Goal: Transaction & Acquisition: Purchase product/service

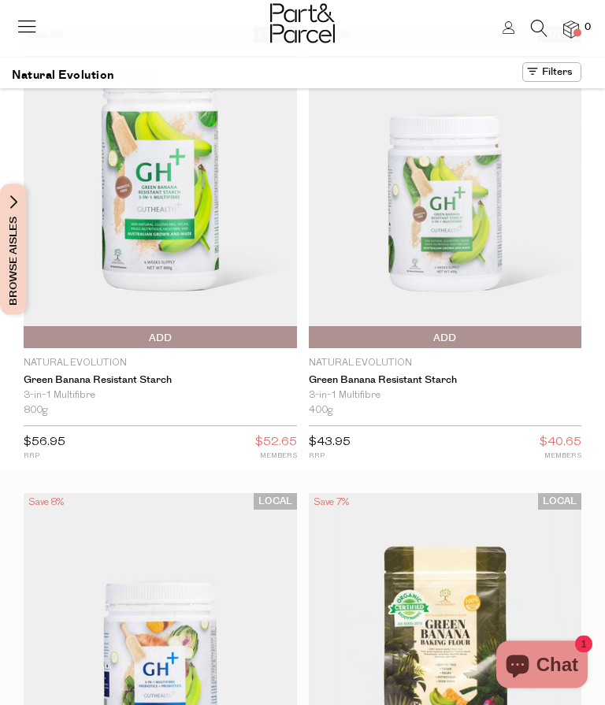
scroll to position [95, 0]
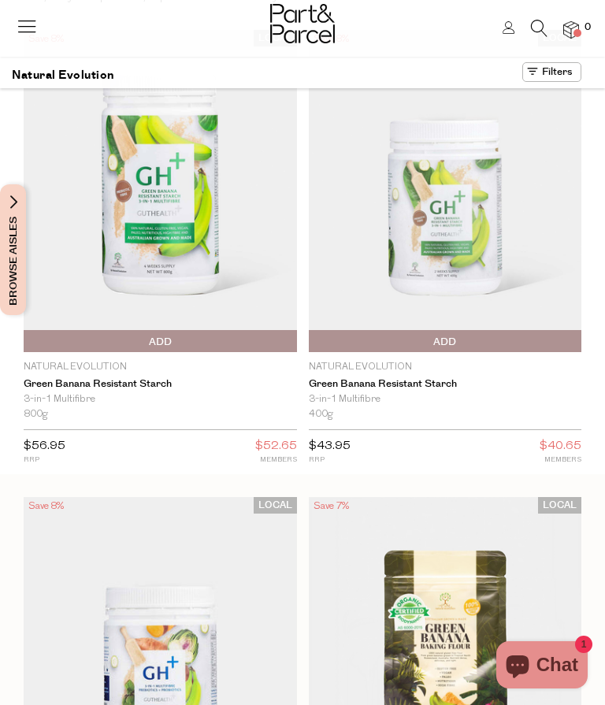
click at [483, 237] on img at bounding box center [445, 191] width 273 height 322
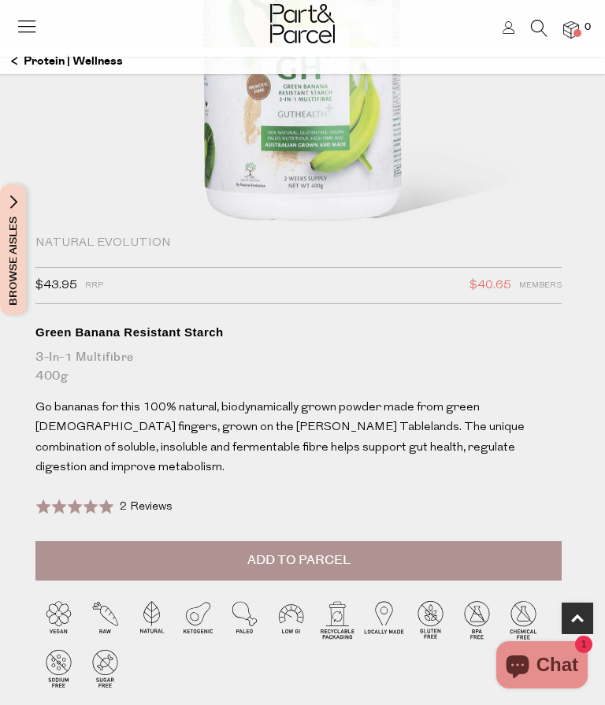
scroll to position [307, 0]
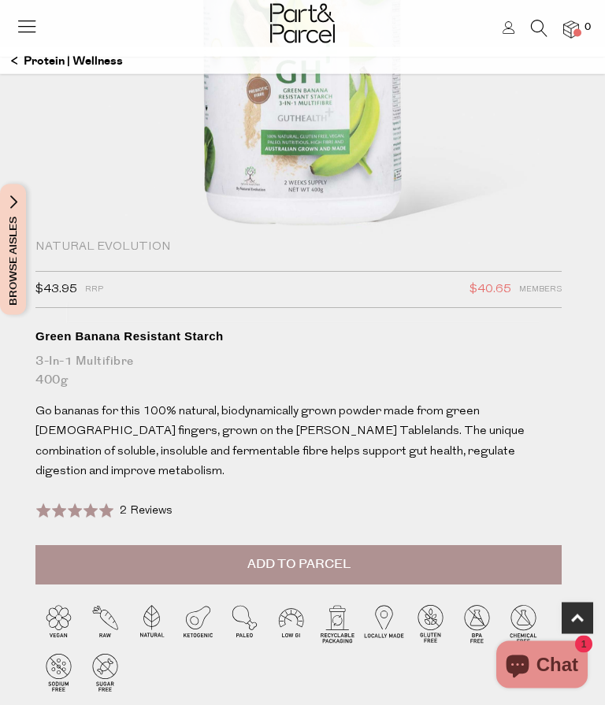
click at [174, 647] on div at bounding box center [298, 665] width 526 height 145
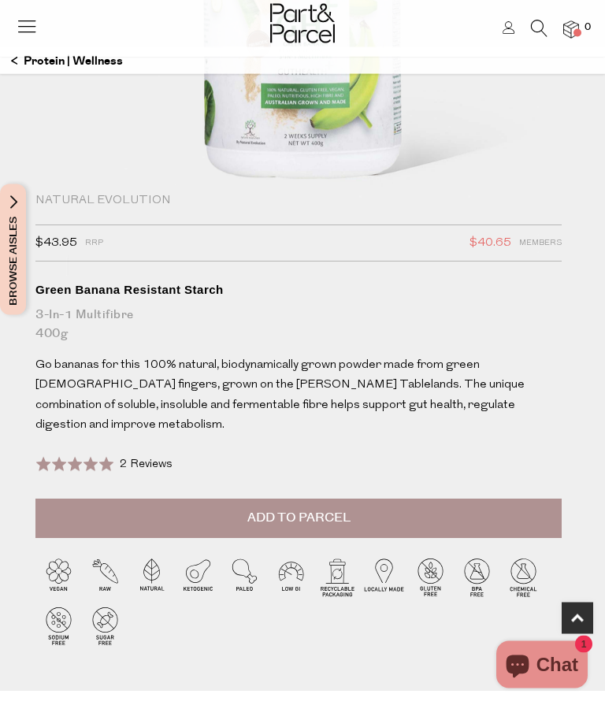
scroll to position [354, 0]
click at [439, 498] on button "Add to Parcel" at bounding box center [298, 517] width 526 height 39
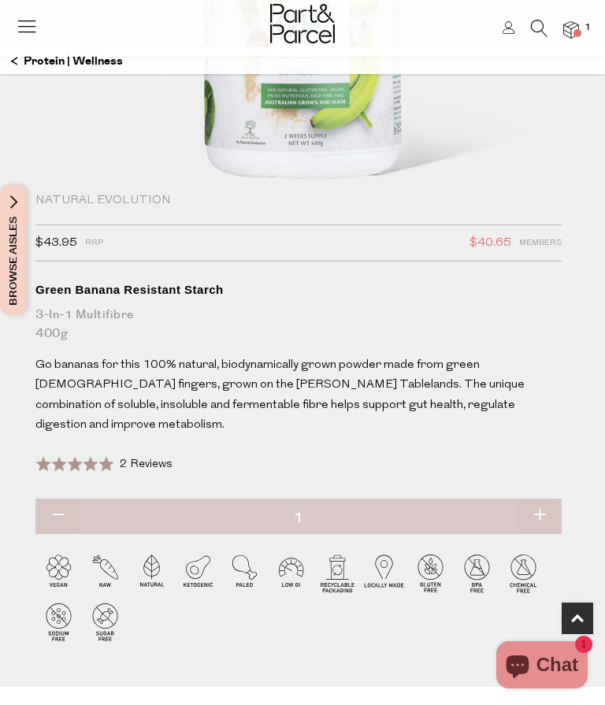
click at [509, 21] on icon at bounding box center [508, 27] width 13 height 13
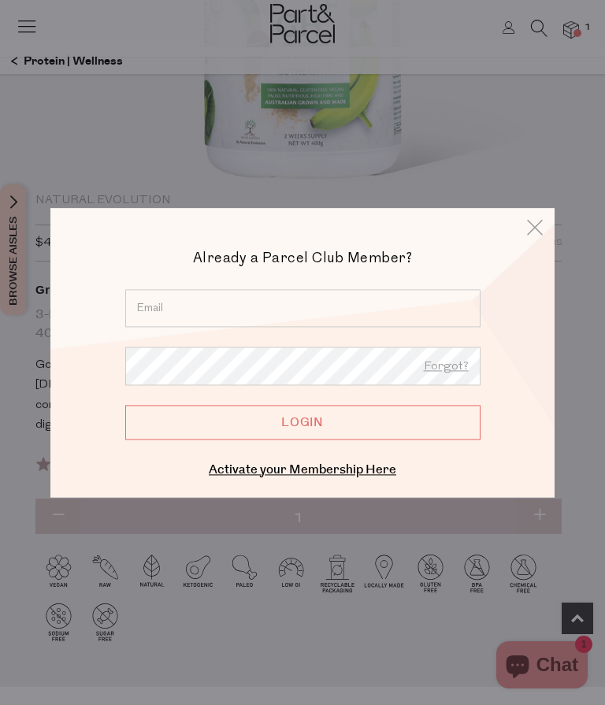
click at [358, 479] on link "Activate your Membership Here" at bounding box center [302, 470] width 187 height 18
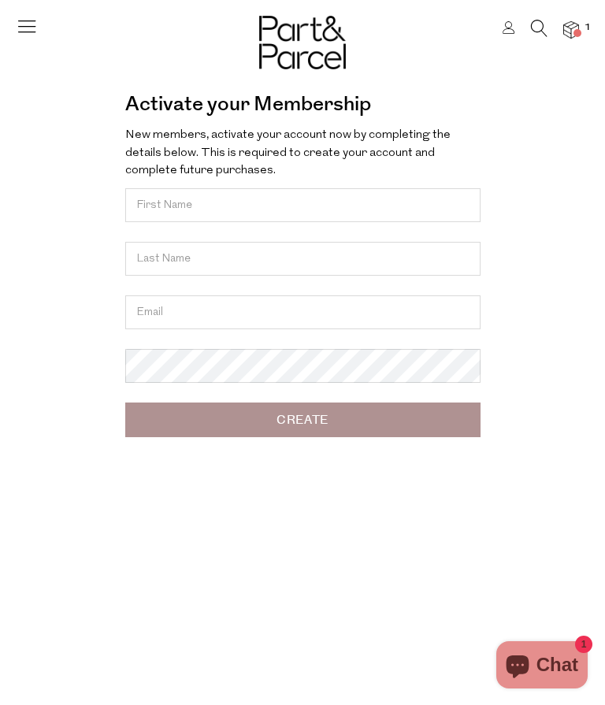
click at [223, 198] on input "text" at bounding box center [302, 205] width 355 height 34
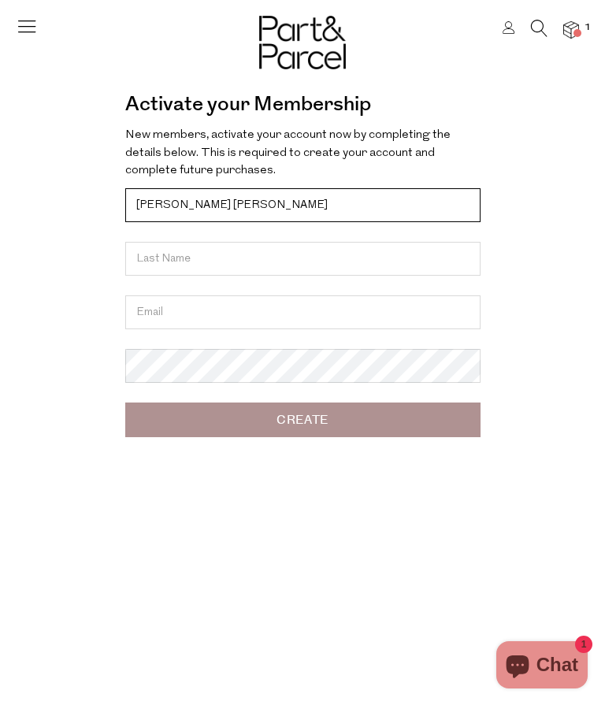
click at [228, 198] on input "Kathy Donna" at bounding box center [302, 205] width 355 height 34
type input "Kathy"
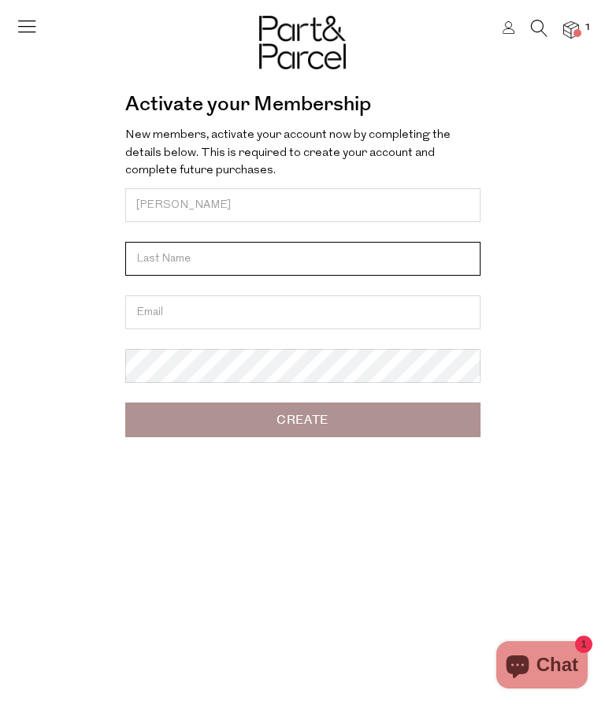
type input "Tribe"
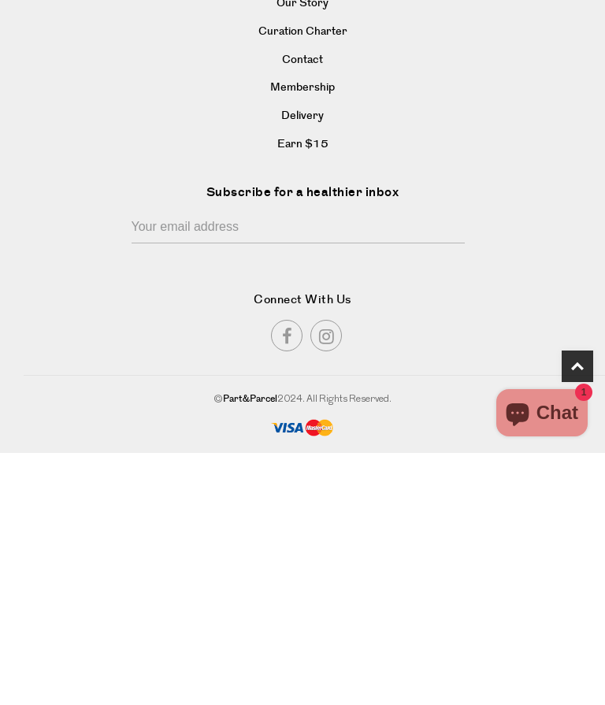
scroll to position [138, 0]
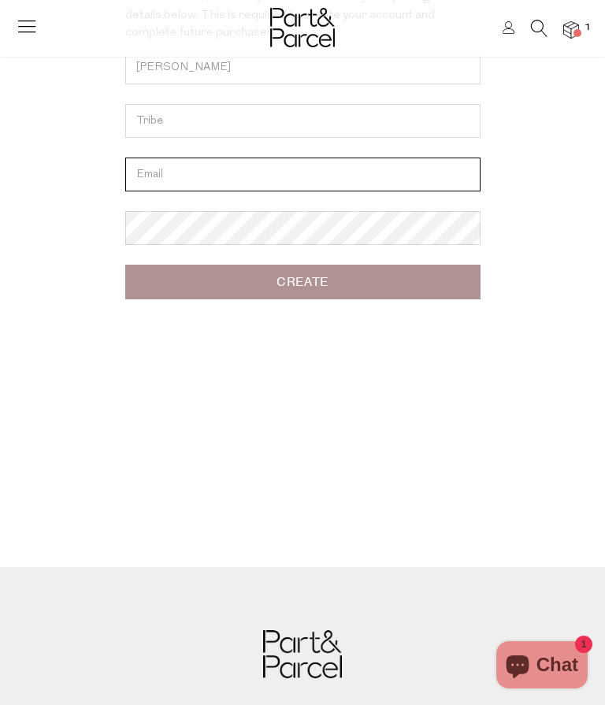
type input "kathytribe@icloud.com"
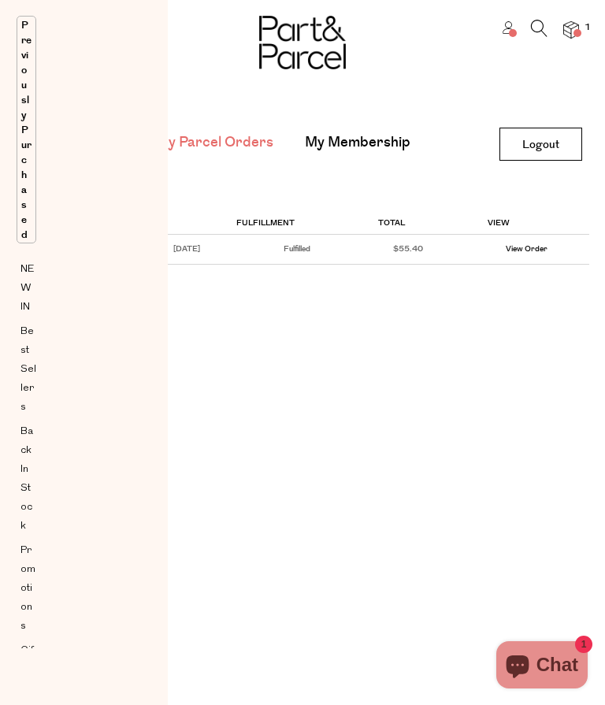
click at [497, 339] on div "Browse Aisles Close Browse Aisles Clear All Filter Clear Australian Made Organi…" at bounding box center [302, 352] width 605 height 705
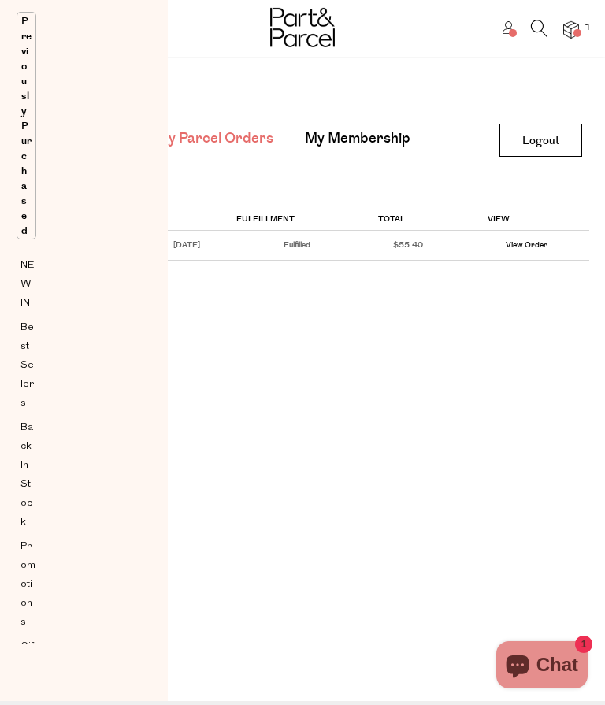
scroll to position [13, 0]
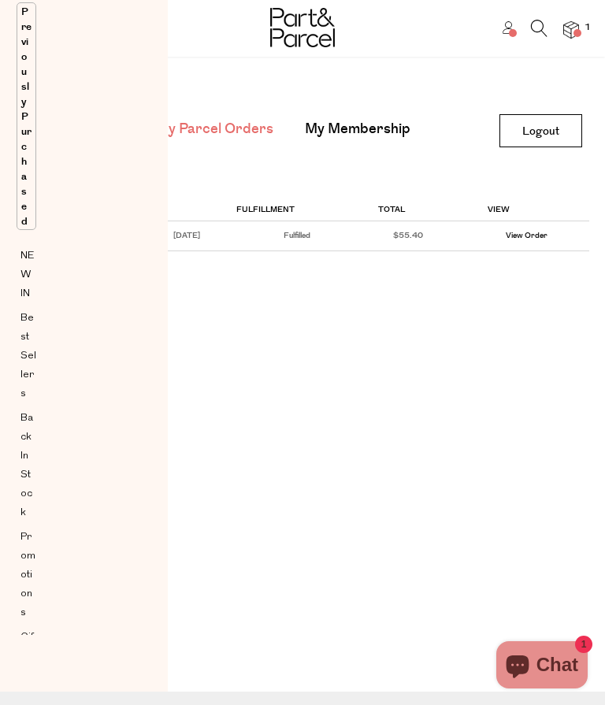
click at [438, 151] on div "My Parcel Orders My Membership" at bounding box center [302, 135] width 573 height 45
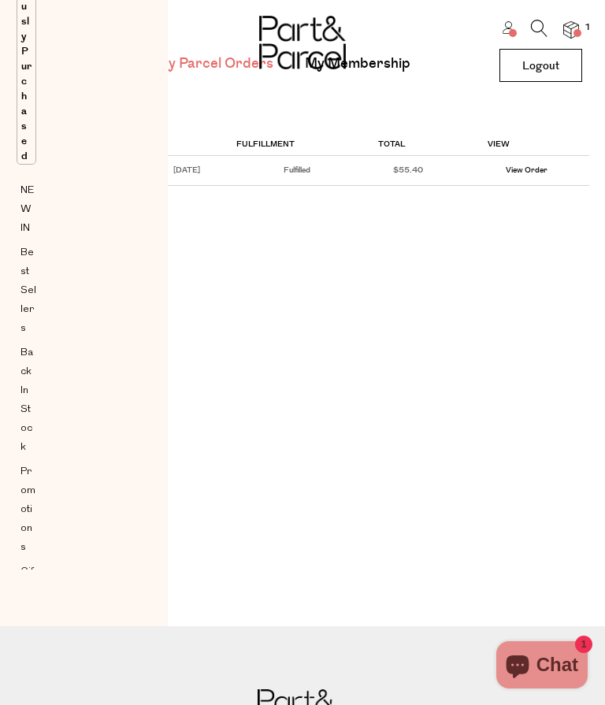
scroll to position [0, 0]
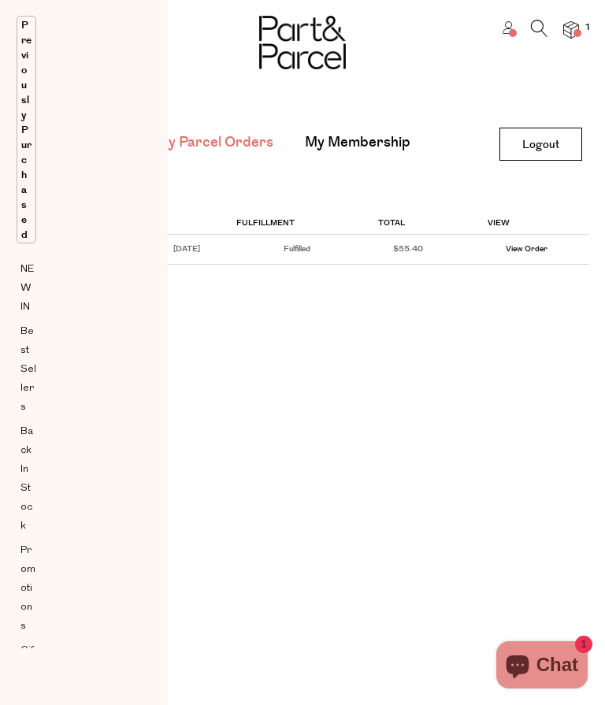
click at [372, 138] on link "My Membership" at bounding box center [358, 142] width 106 height 20
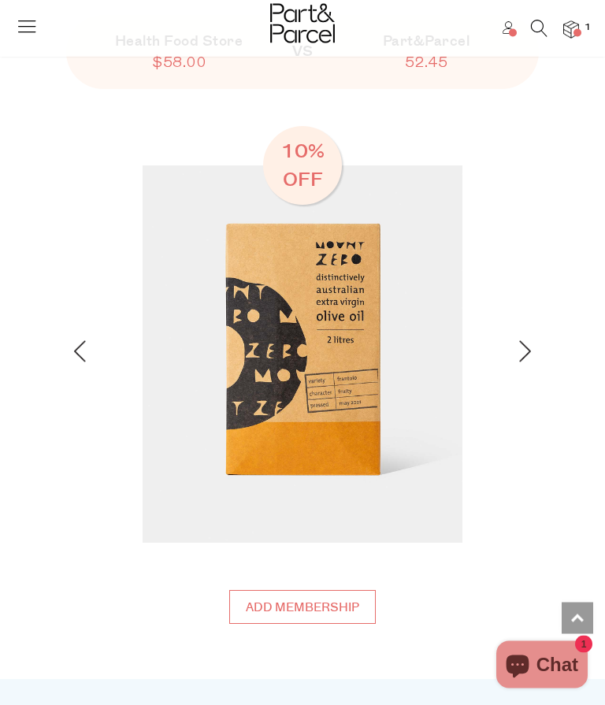
scroll to position [1769, 0]
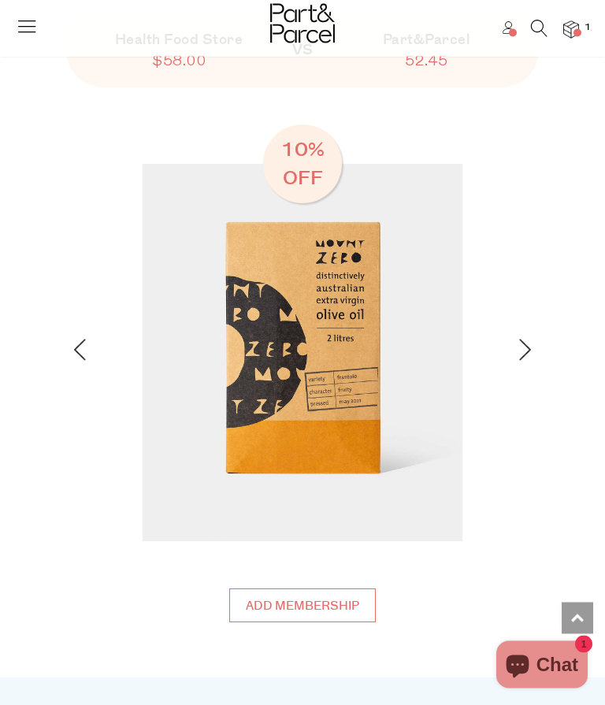
click at [520, 347] on img at bounding box center [525, 350] width 12 height 22
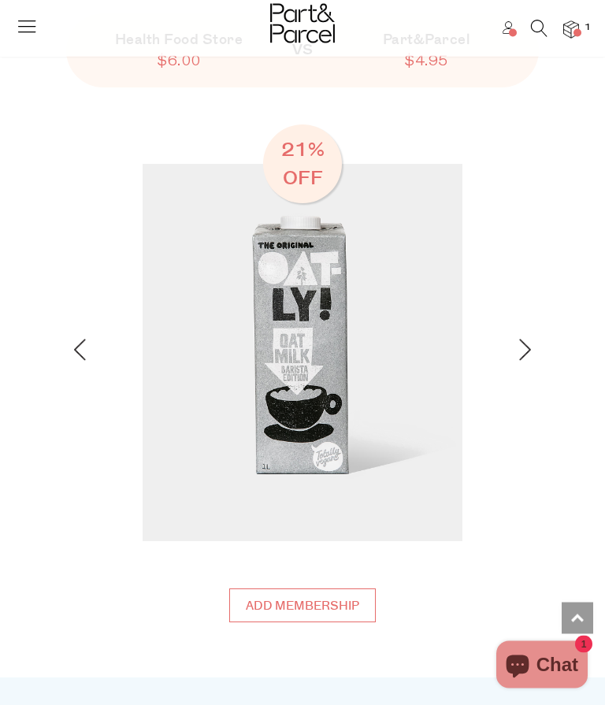
scroll to position [1770, 0]
click at [524, 347] on img at bounding box center [525, 350] width 12 height 22
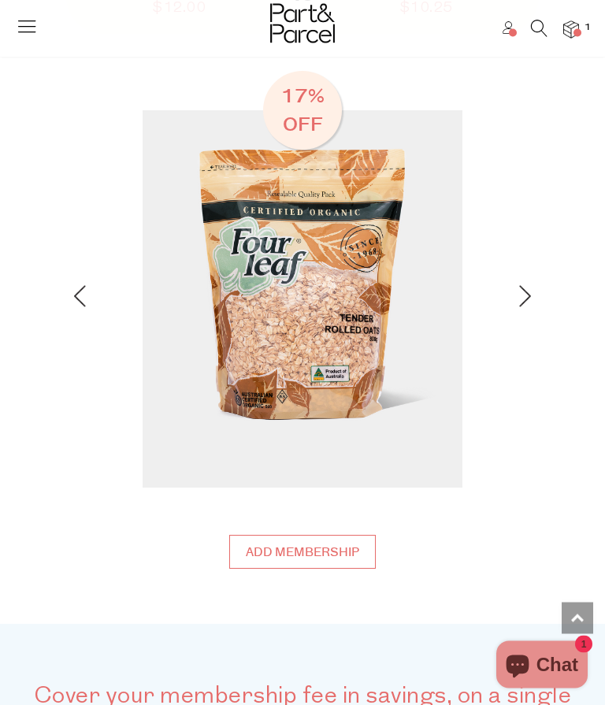
scroll to position [1824, 0]
click at [529, 291] on img at bounding box center [525, 296] width 12 height 22
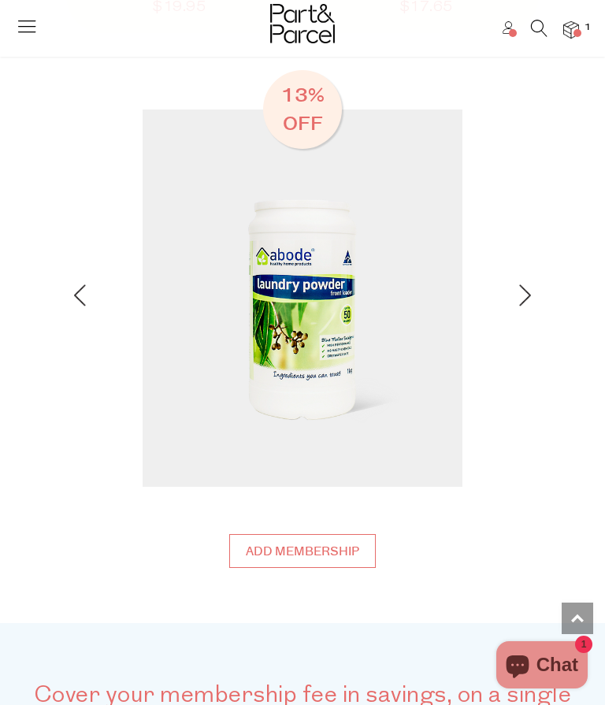
click at [325, 327] on img at bounding box center [303, 297] width 320 height 377
click at [515, 284] on div at bounding box center [496, 298] width 69 height 28
click at [524, 286] on img at bounding box center [525, 295] width 12 height 22
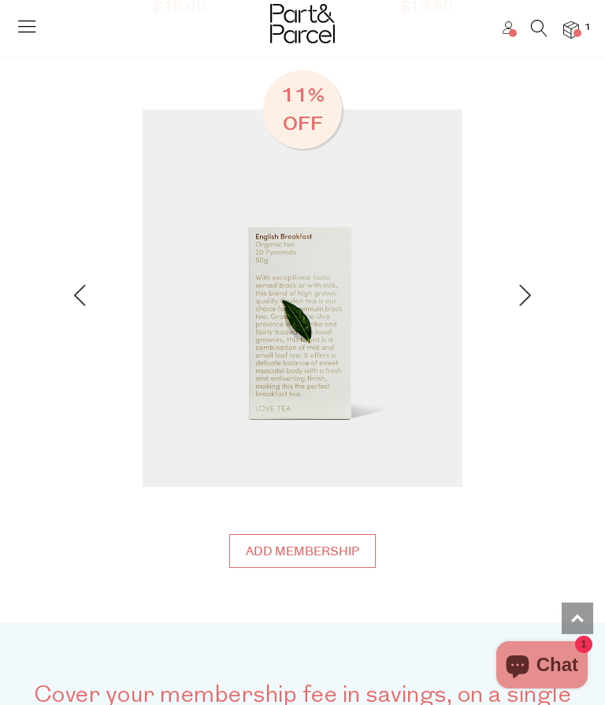
click at [529, 287] on img at bounding box center [525, 295] width 12 height 22
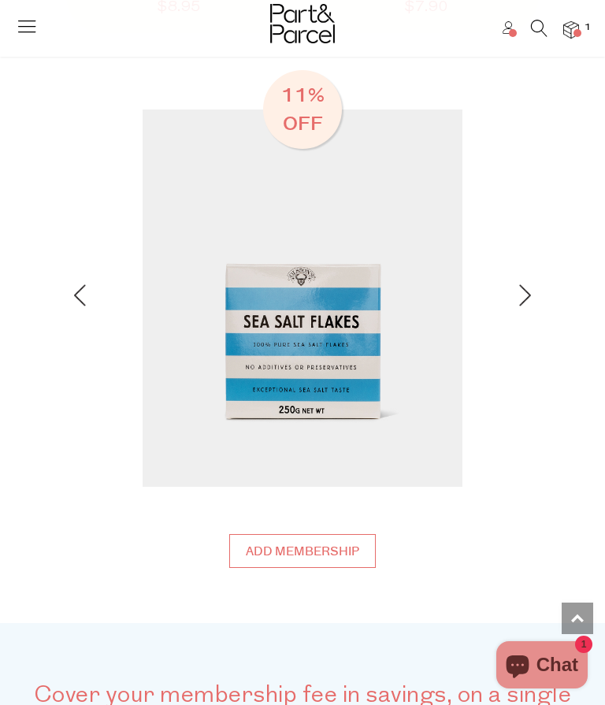
click at [525, 289] on img at bounding box center [525, 295] width 12 height 22
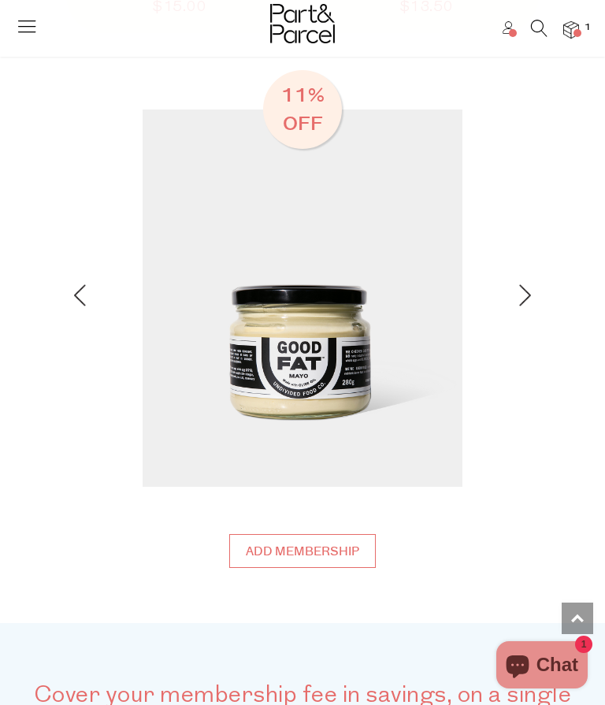
click at [524, 296] on img at bounding box center [525, 295] width 12 height 22
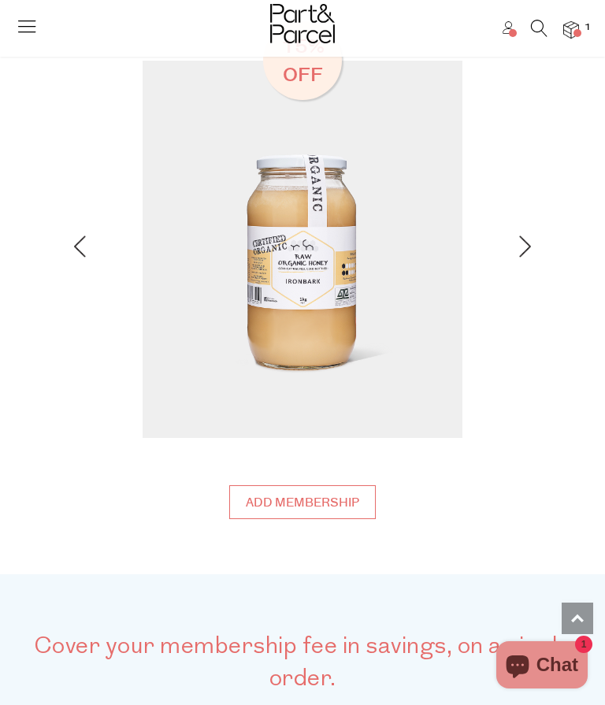
scroll to position [1875, 0]
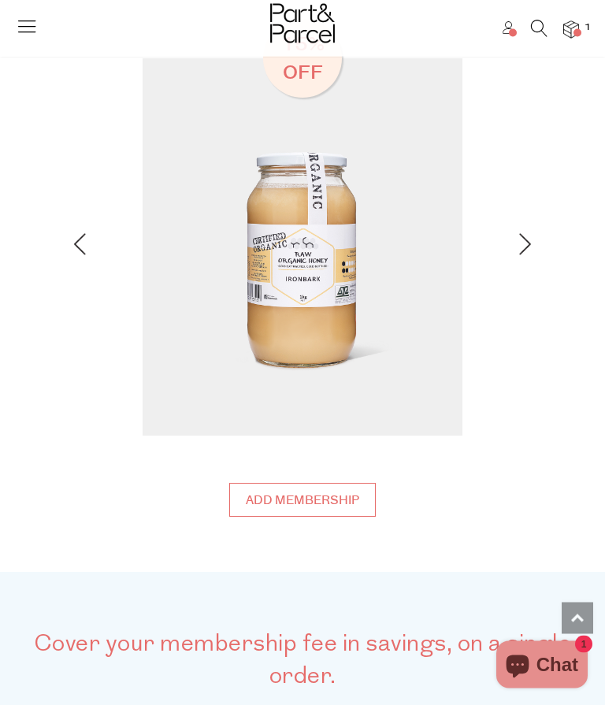
click at [350, 488] on input "Add membership" at bounding box center [302, 500] width 146 height 34
type input "ADDED"
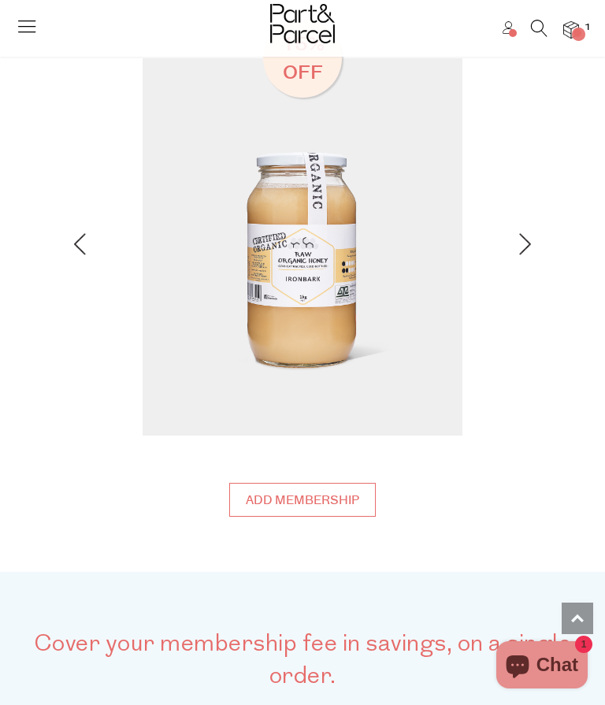
type input "ADDED"
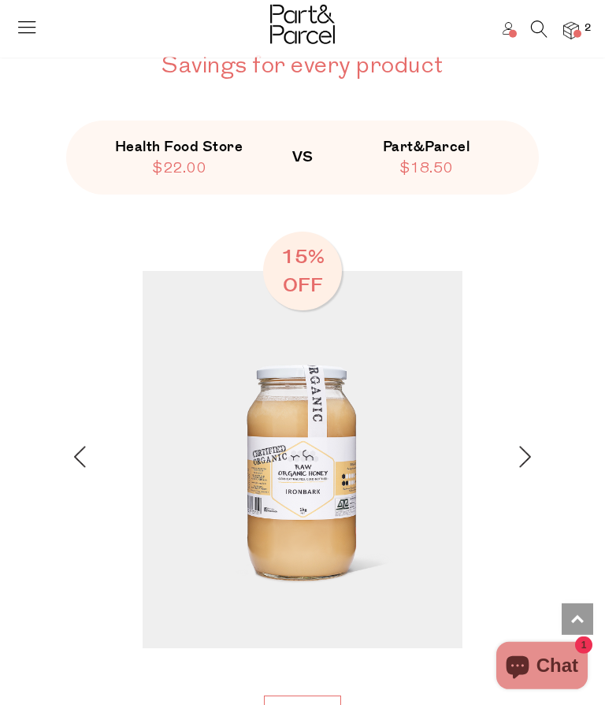
scroll to position [1626, 0]
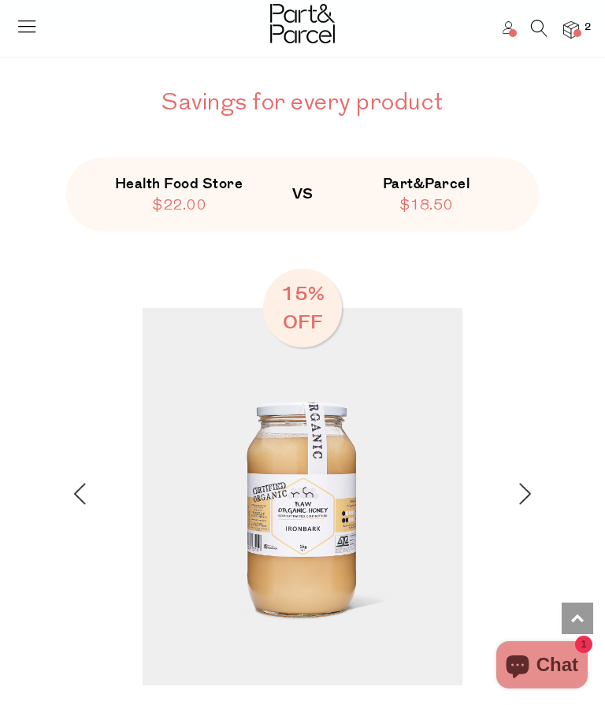
click at [357, 461] on img at bounding box center [303, 496] width 320 height 377
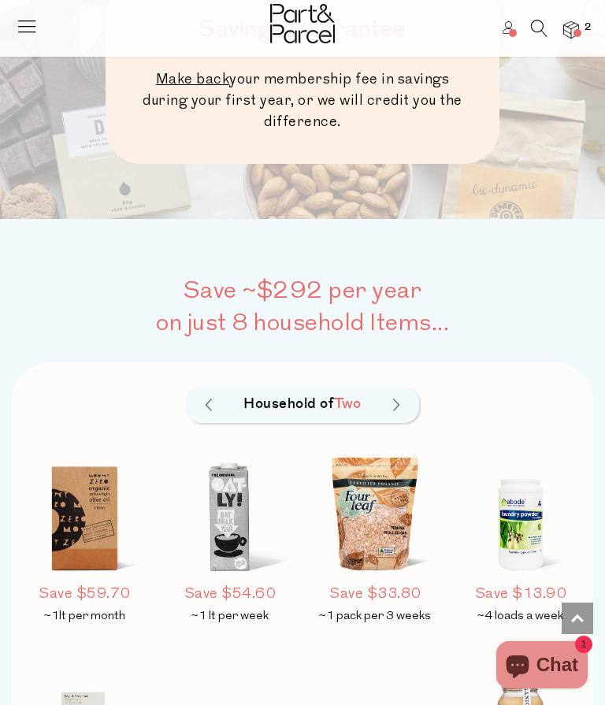
scroll to position [726, 0]
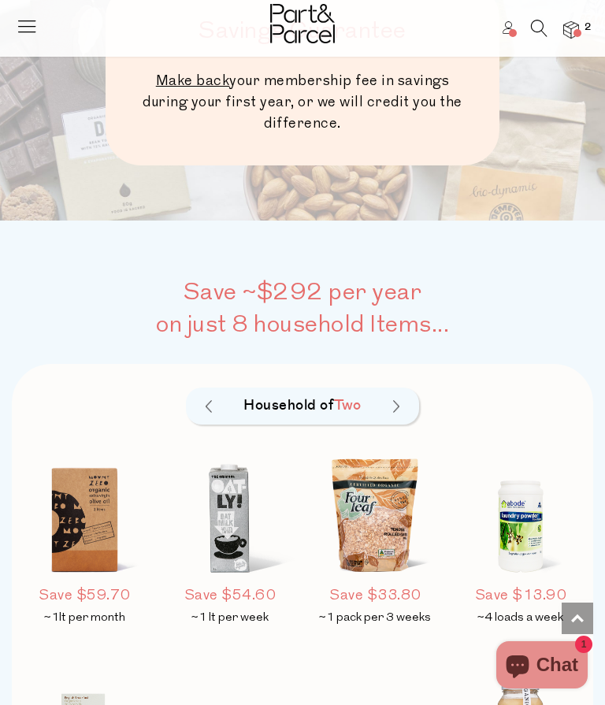
click at [206, 402] on img at bounding box center [209, 406] width 6 height 13
click at [214, 395] on div "Household of Six" at bounding box center [303, 405] width 234 height 37
click at [217, 399] on div "Household of Six" at bounding box center [303, 405] width 234 height 37
click at [394, 400] on img at bounding box center [396, 406] width 6 height 13
click at [399, 392] on div "Household of Two" at bounding box center [303, 405] width 234 height 37
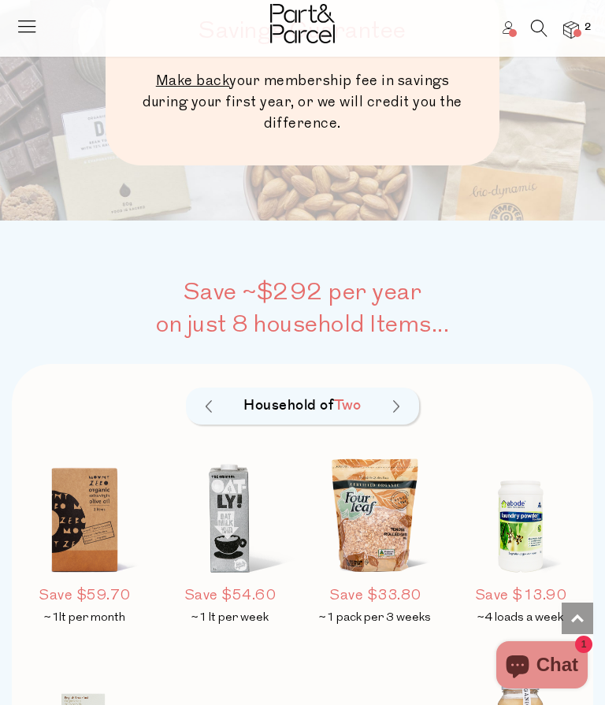
click at [384, 392] on div "Household of Two" at bounding box center [303, 405] width 234 height 37
click at [375, 395] on h5 "Household of Two" at bounding box center [302, 405] width 157 height 21
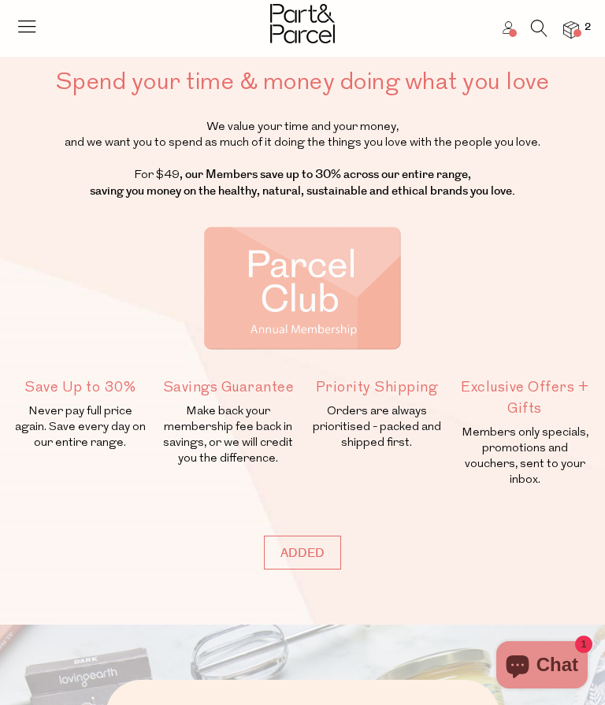
scroll to position [0, 0]
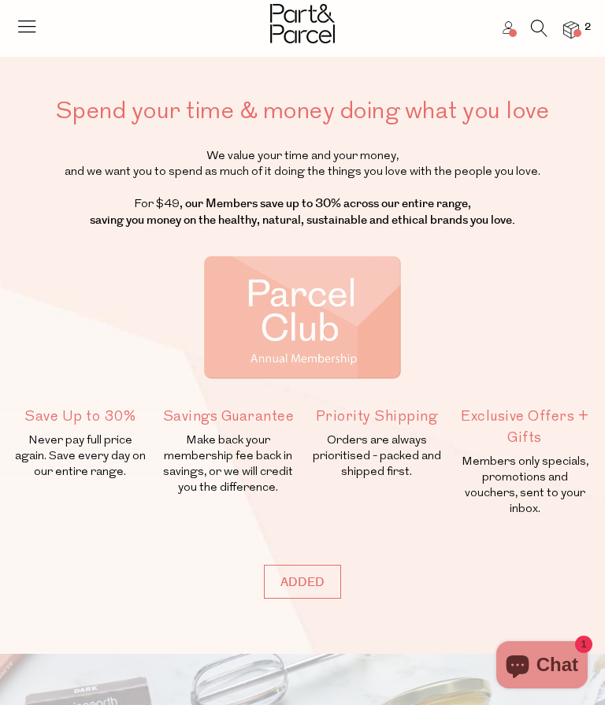
click at [36, 15] on icon at bounding box center [27, 26] width 22 height 22
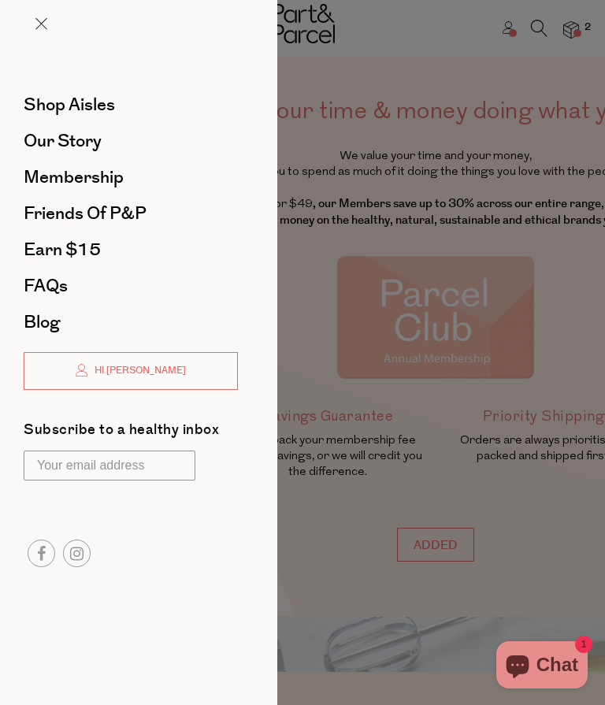
click at [34, 27] on div at bounding box center [138, 36] width 277 height 72
click at [89, 105] on span "Shop Aisles" at bounding box center [69, 104] width 91 height 25
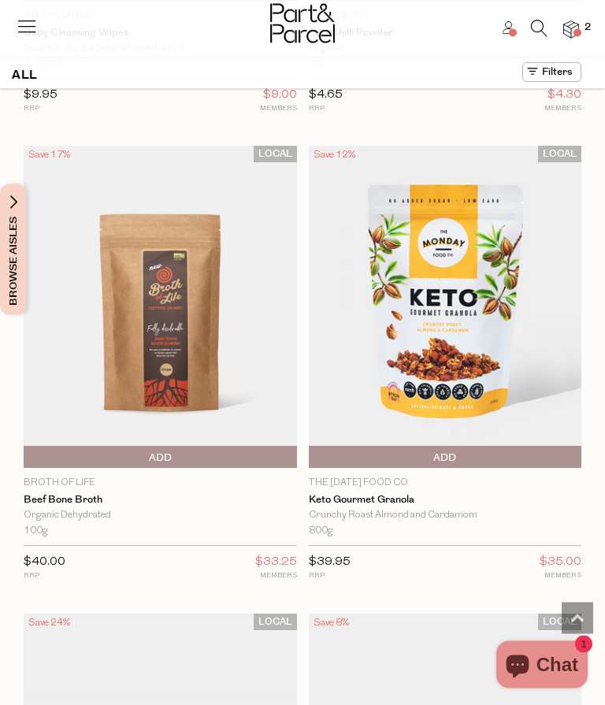
scroll to position [1322, 0]
click at [457, 327] on img at bounding box center [445, 307] width 273 height 322
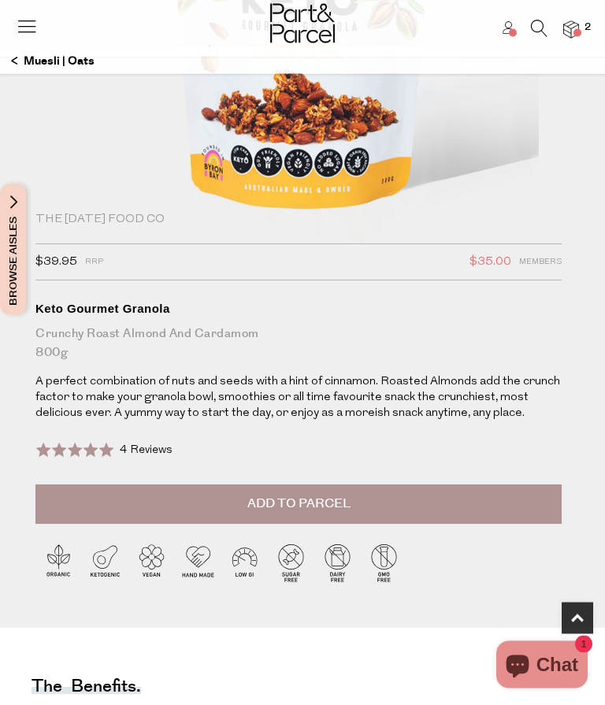
scroll to position [337, 0]
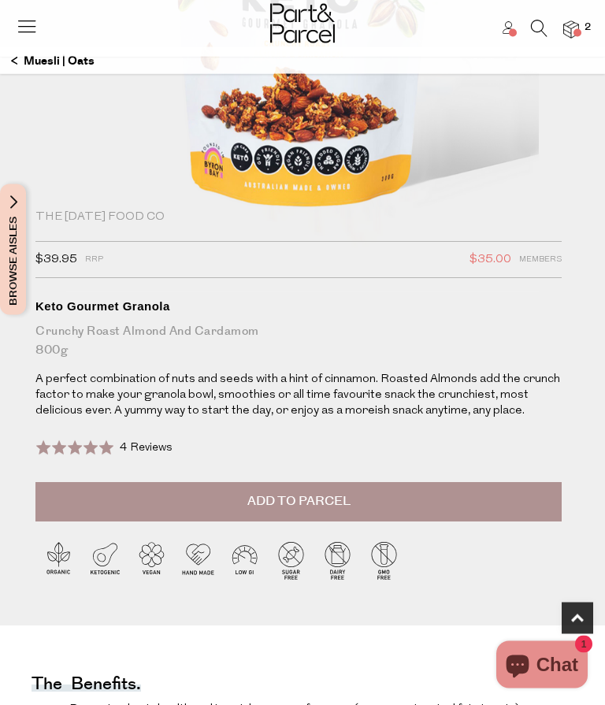
click at [442, 496] on button "Add to Parcel" at bounding box center [298, 502] width 526 height 39
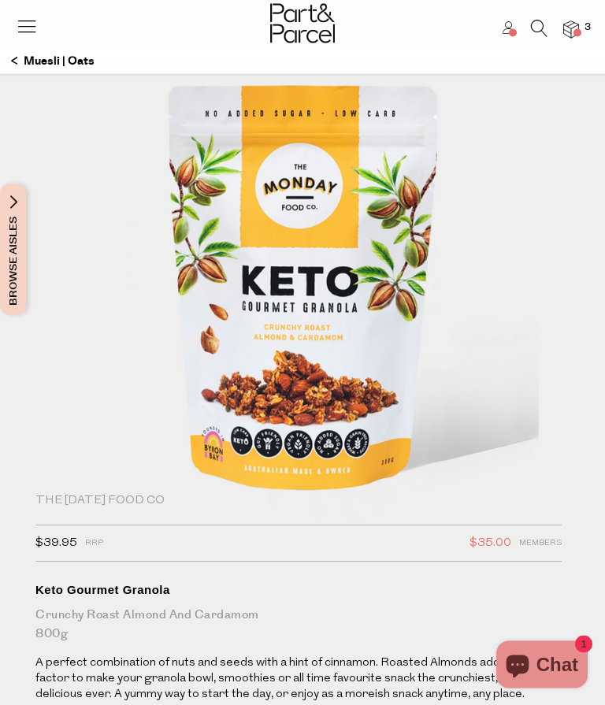
scroll to position [0, 0]
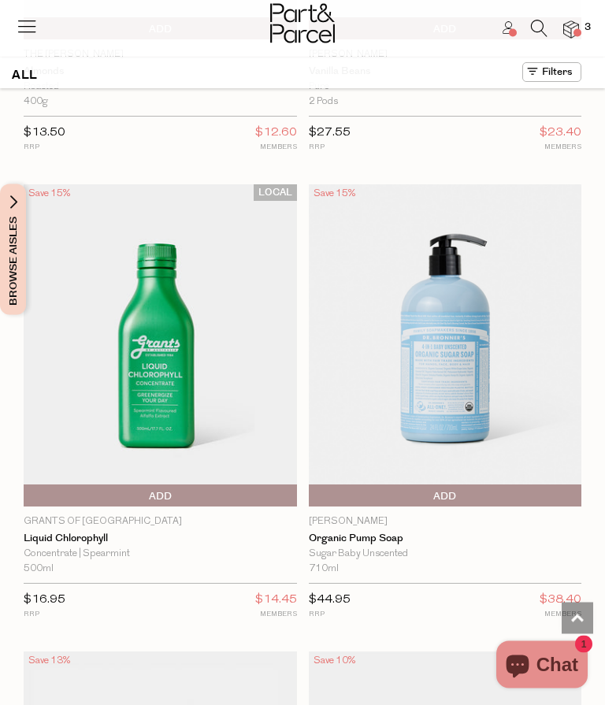
scroll to position [6422, 0]
click at [69, 369] on img at bounding box center [160, 344] width 273 height 322
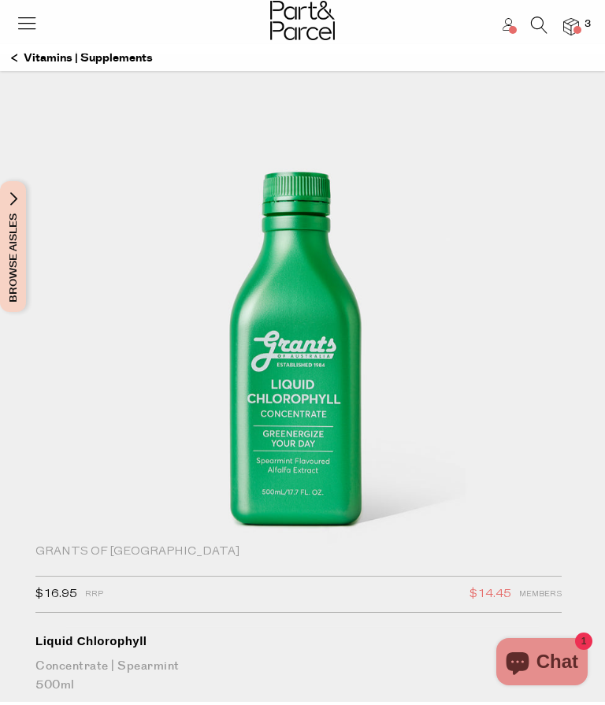
scroll to position [7, 0]
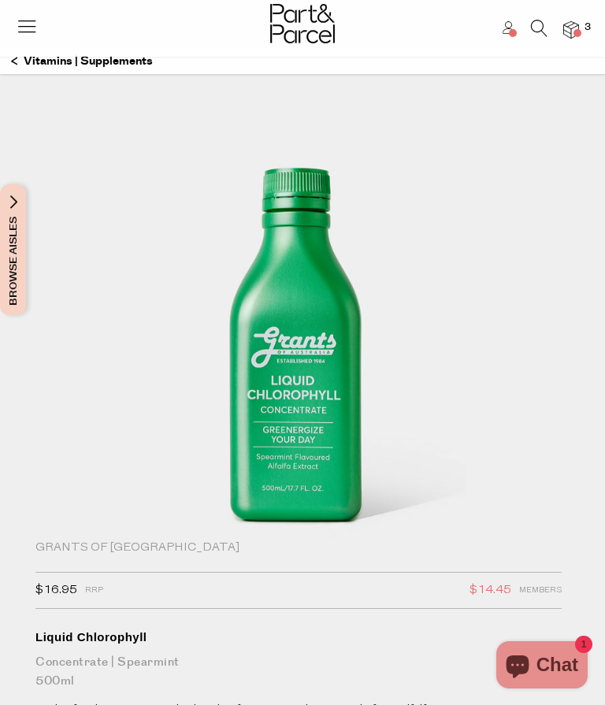
click at [337, 374] on img at bounding box center [302, 343] width 472 height 557
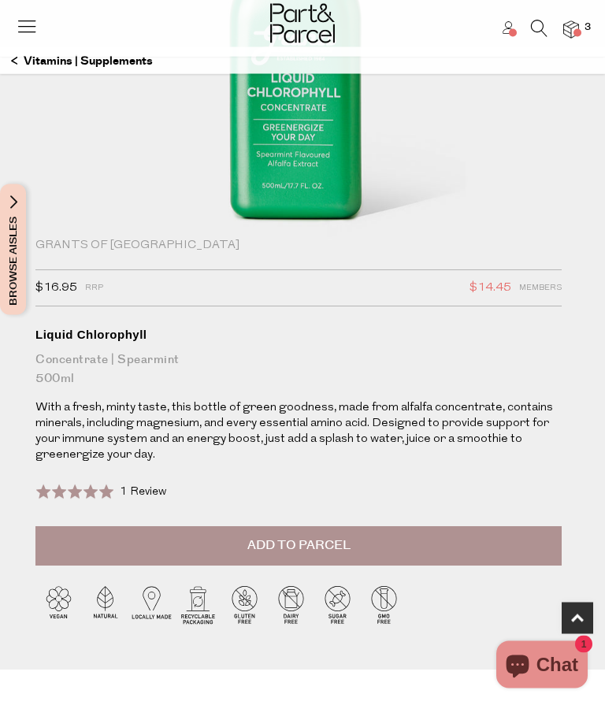
click at [442, 536] on button "Add to Parcel" at bounding box center [298, 546] width 526 height 39
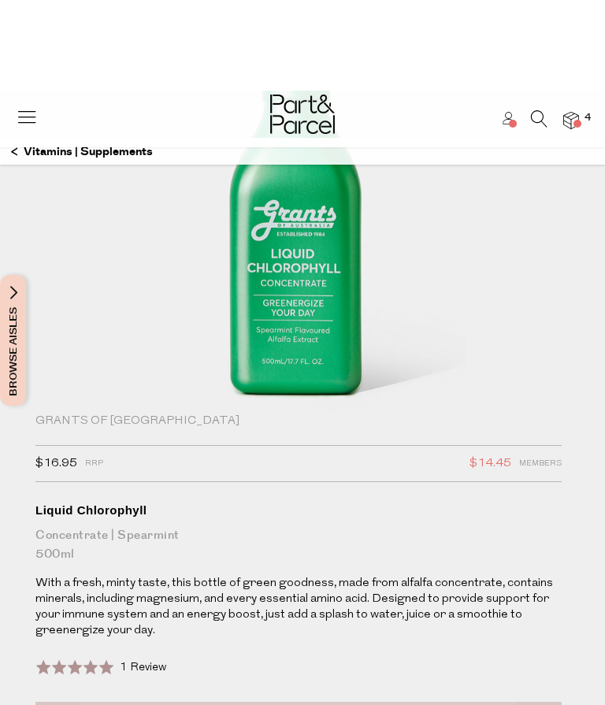
scroll to position [0, 0]
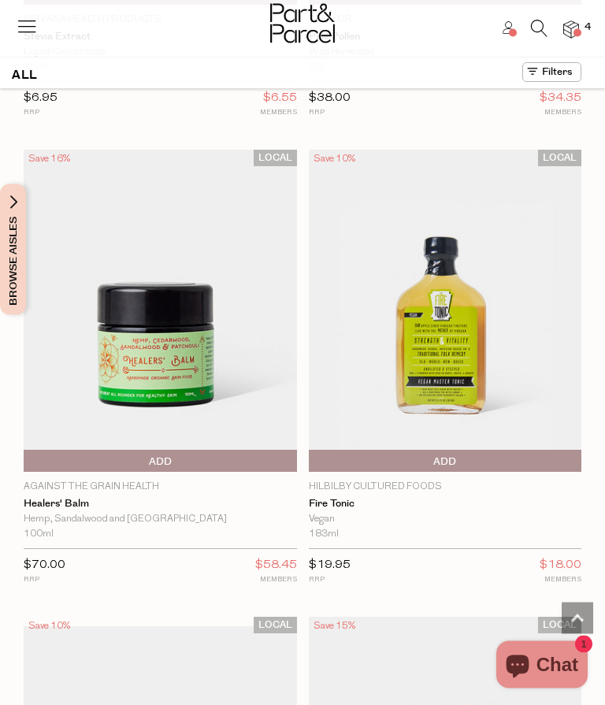
scroll to position [8814, 0]
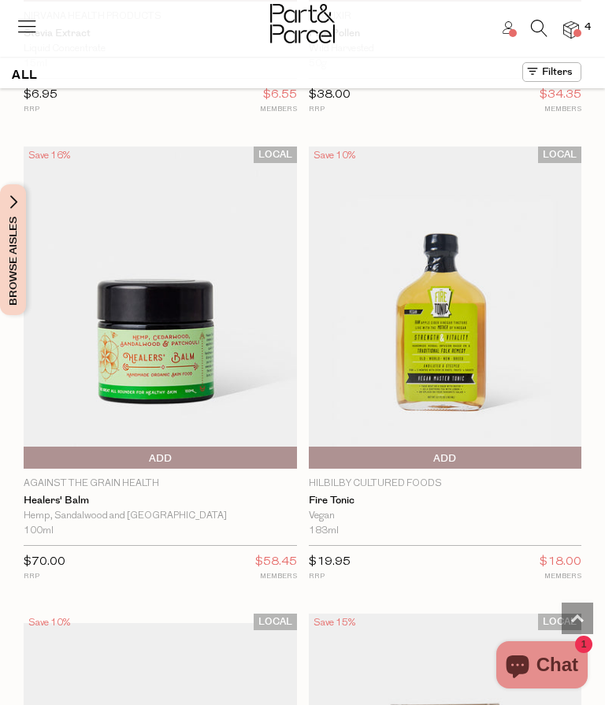
click at [520, 311] on img at bounding box center [445, 307] width 273 height 322
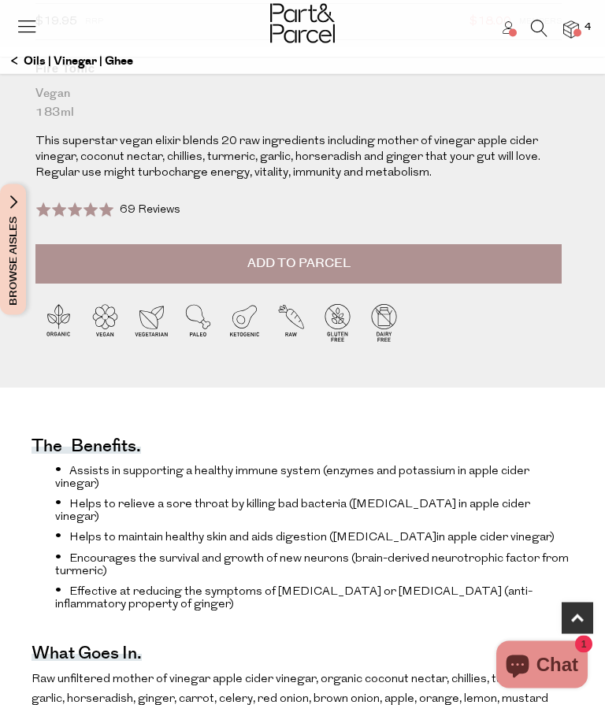
scroll to position [565, 0]
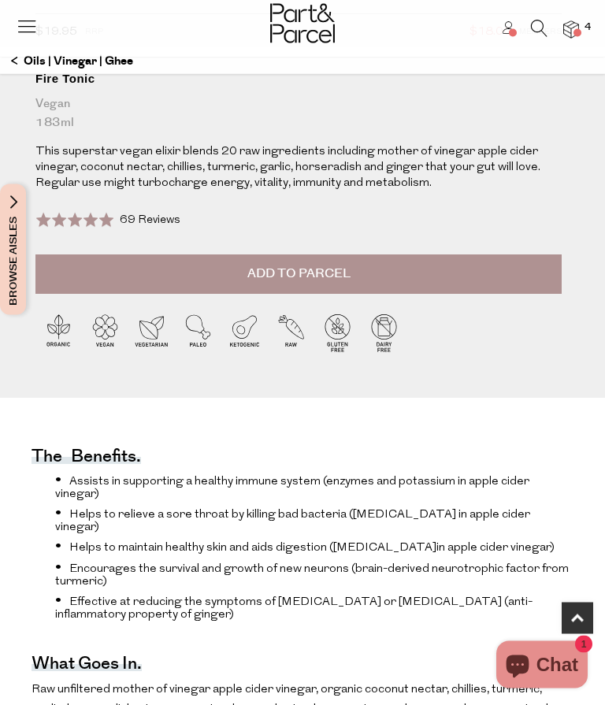
click at [506, 264] on button "Add to Parcel" at bounding box center [298, 274] width 526 height 39
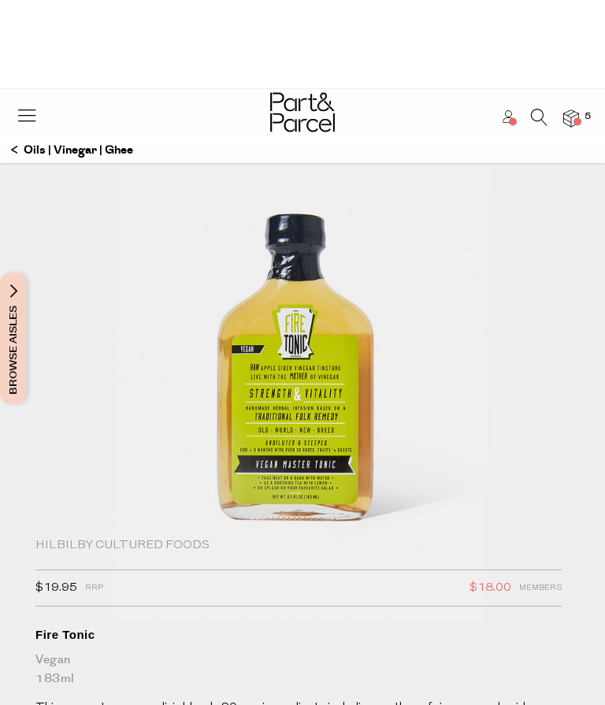
scroll to position [0, 0]
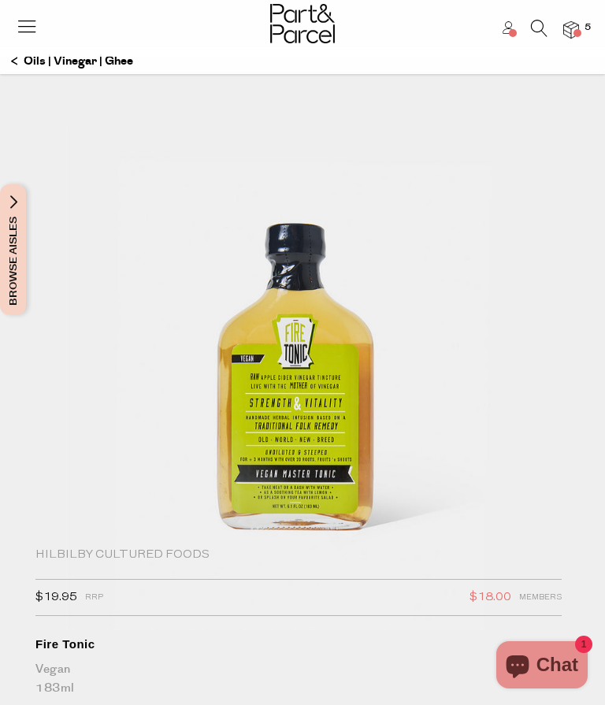
click at [32, 57] on p "Oils | Vinegar | Ghee" at bounding box center [72, 61] width 122 height 27
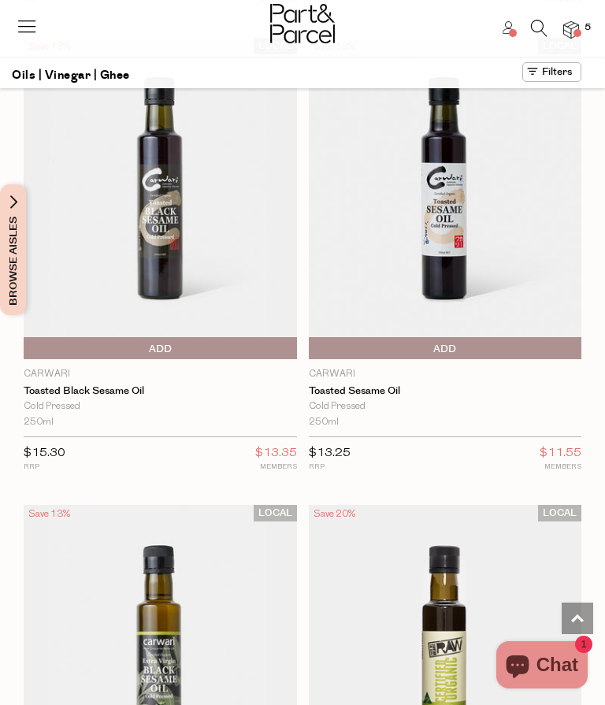
scroll to position [2373, 0]
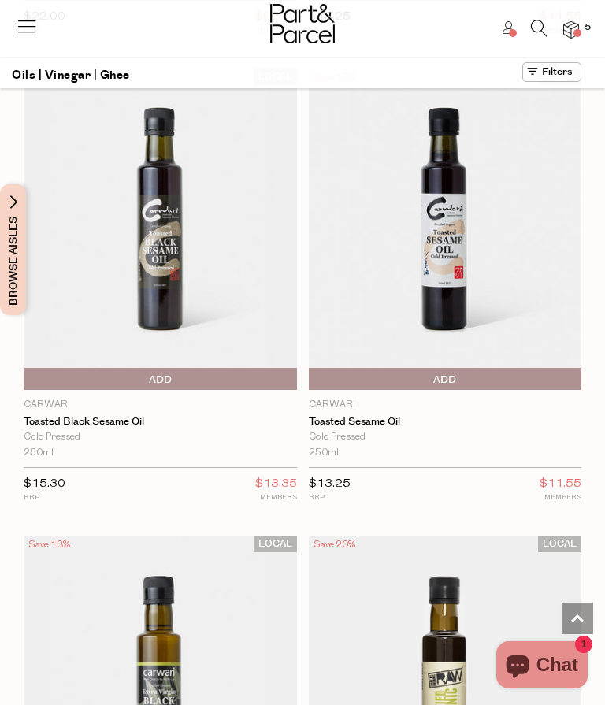
click at [501, 416] on link "Toasted Sesame Oil" at bounding box center [445, 422] width 273 height 13
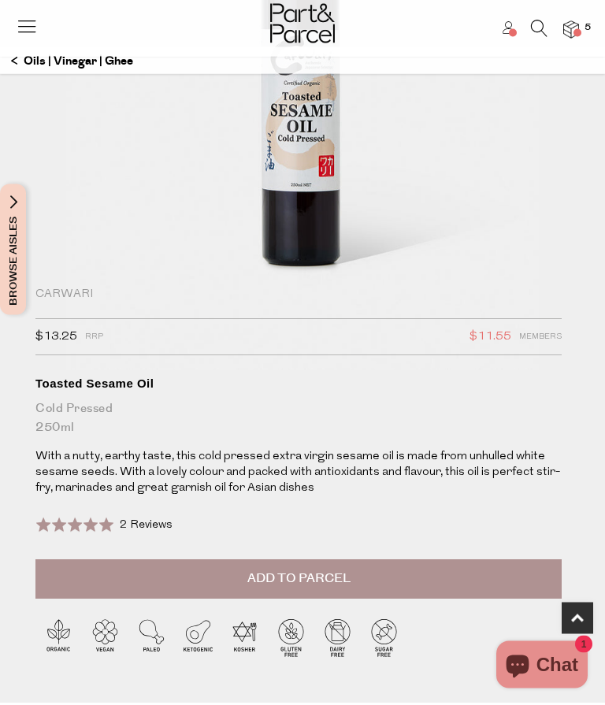
scroll to position [262, 0]
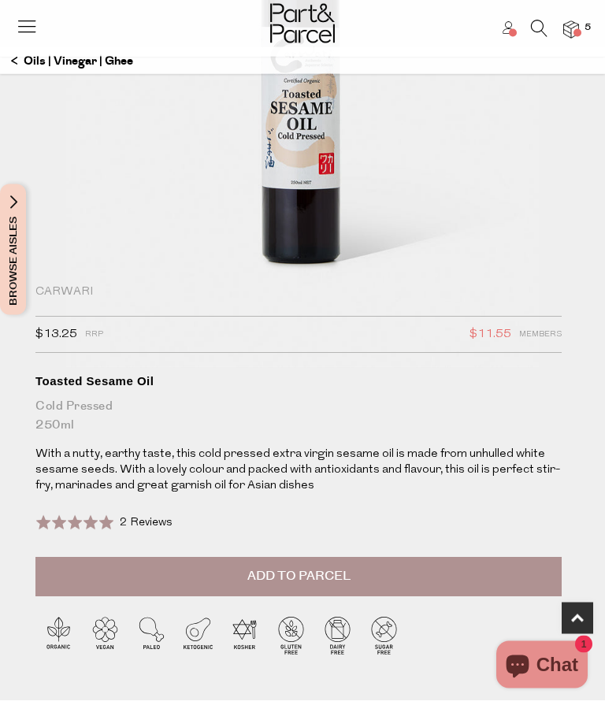
click at [430, 565] on button "Add to Parcel" at bounding box center [298, 576] width 526 height 39
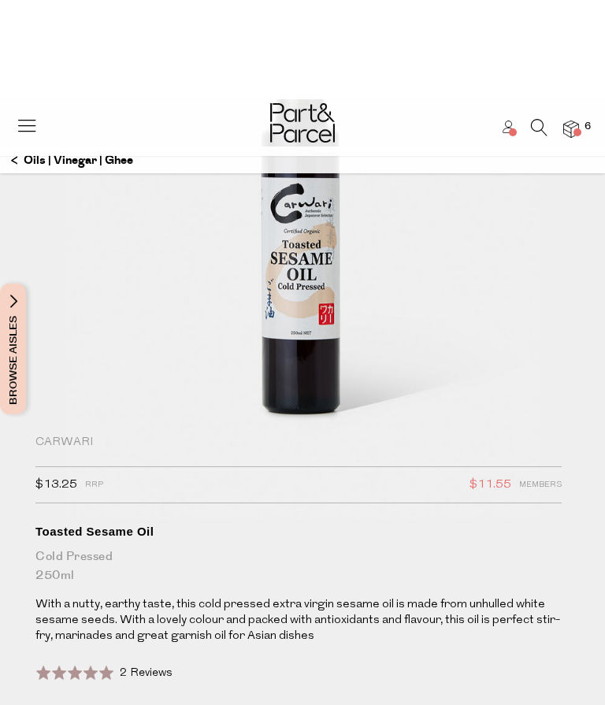
scroll to position [0, 0]
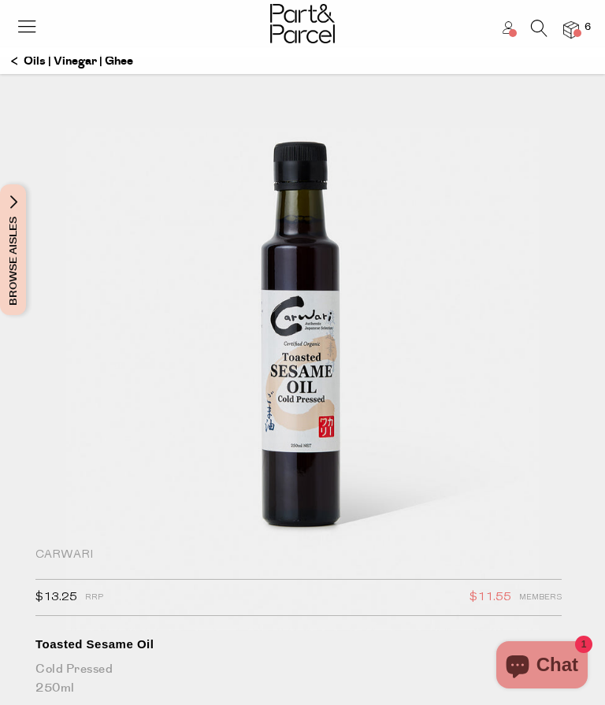
click at [25, 62] on p "Oils | Vinegar | Ghee" at bounding box center [72, 61] width 122 height 27
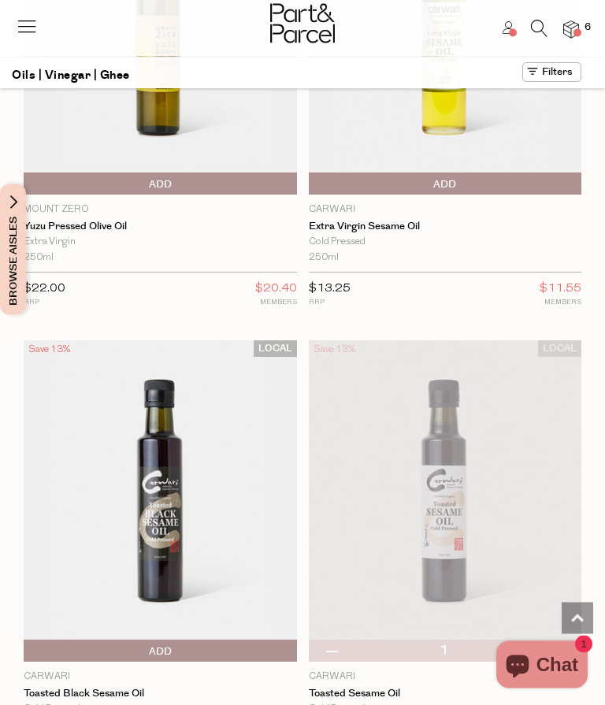
scroll to position [2098, 0]
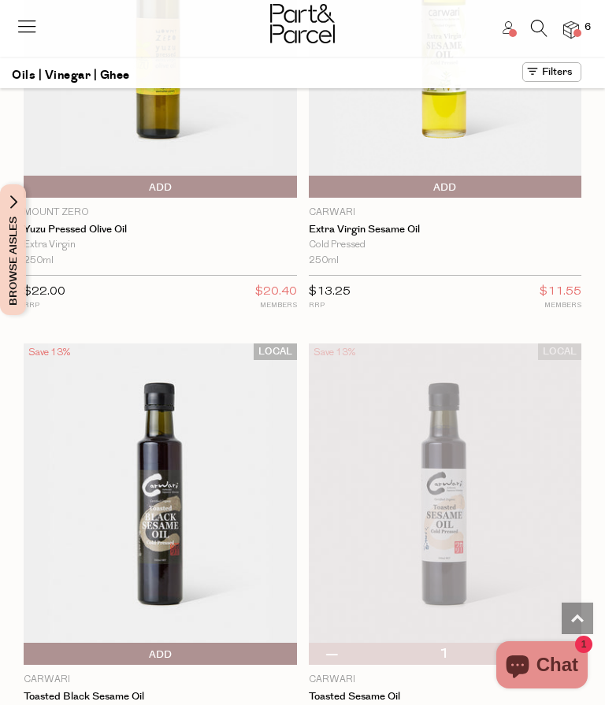
click at [525, 134] on img at bounding box center [445, 37] width 273 height 322
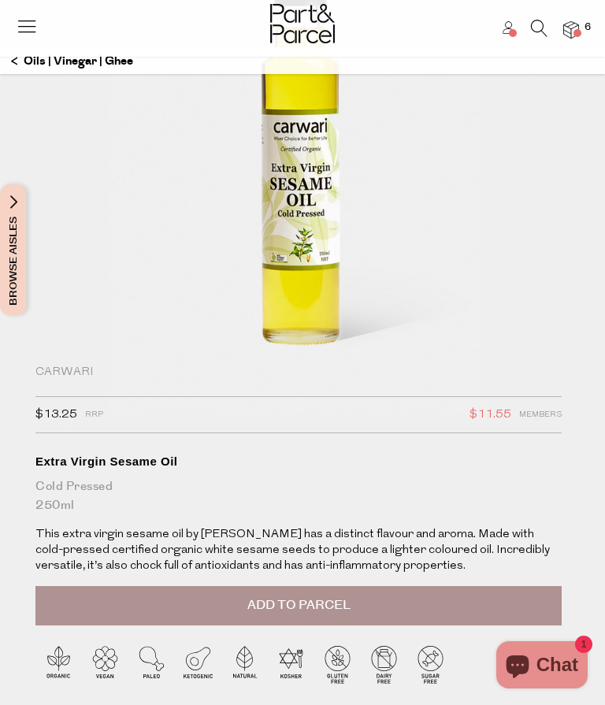
scroll to position [182, 0]
click at [21, 50] on div at bounding box center [302, 25] width 605 height 51
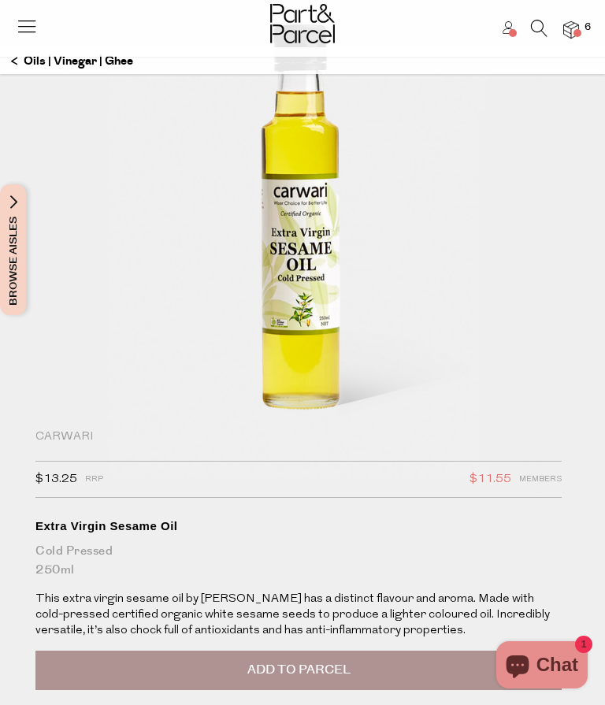
scroll to position [91, 0]
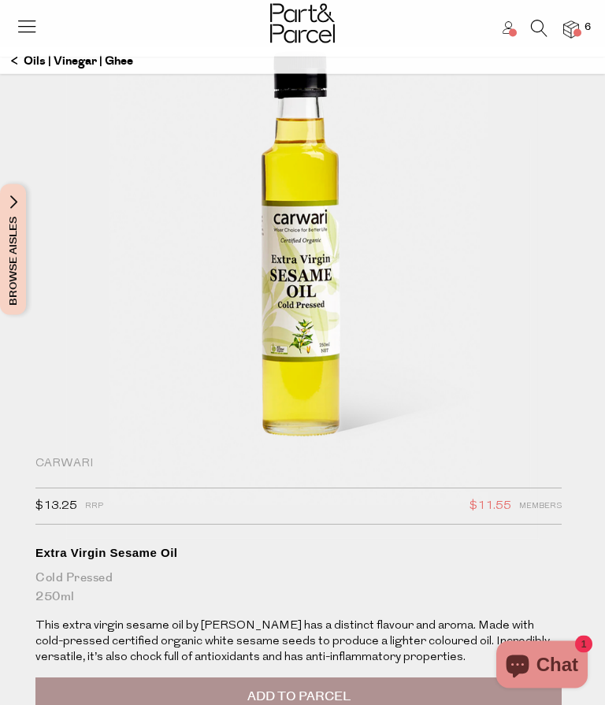
click at [24, 62] on p "Oils | Vinegar | Ghee" at bounding box center [72, 61] width 122 height 27
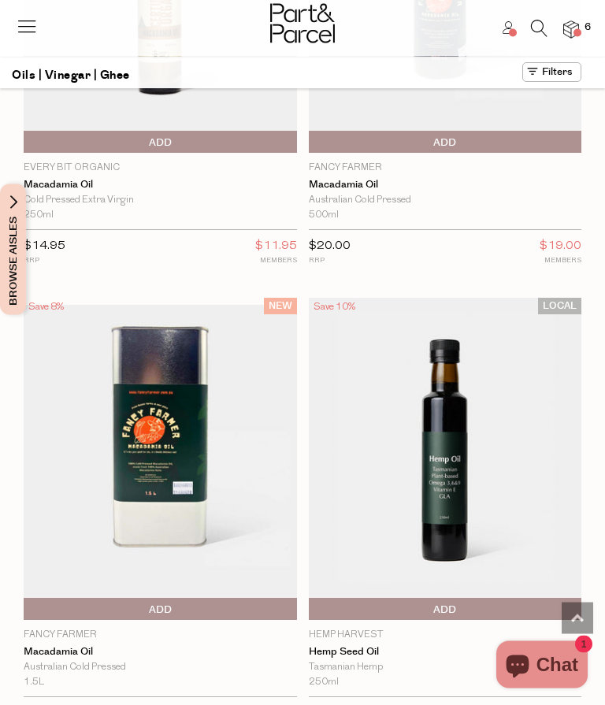
scroll to position [3545, 0]
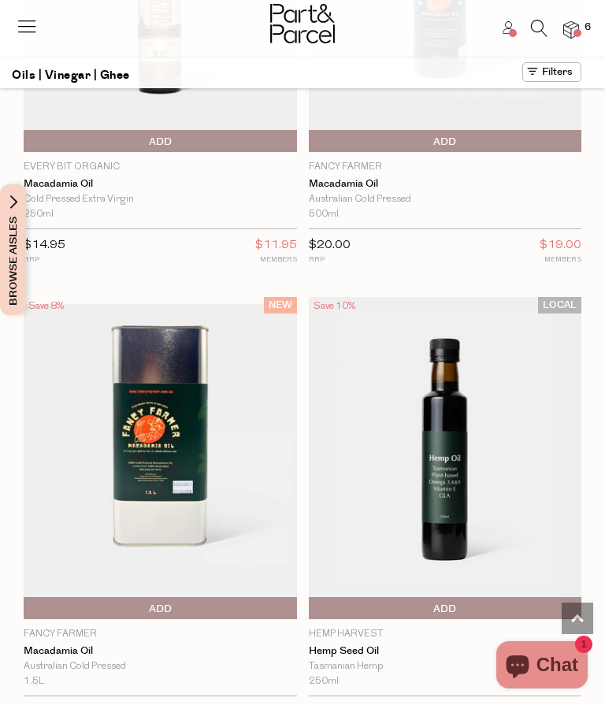
click at [488, 486] on img at bounding box center [445, 458] width 273 height 322
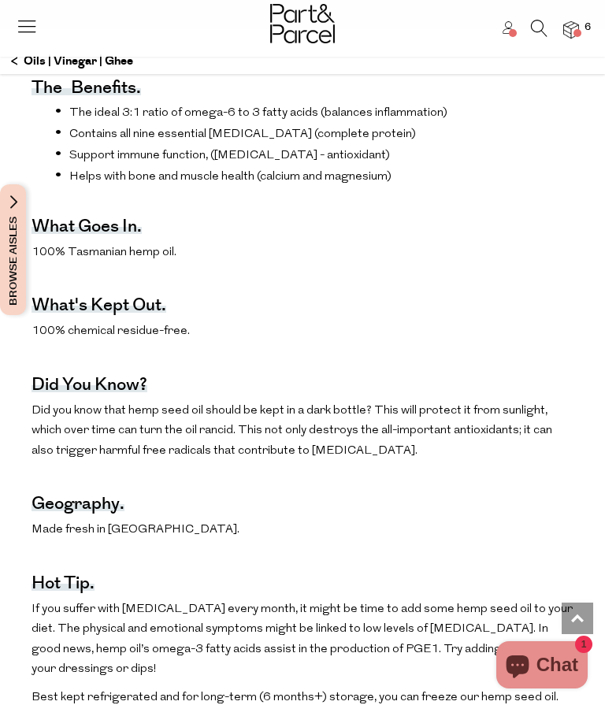
scroll to position [865, 0]
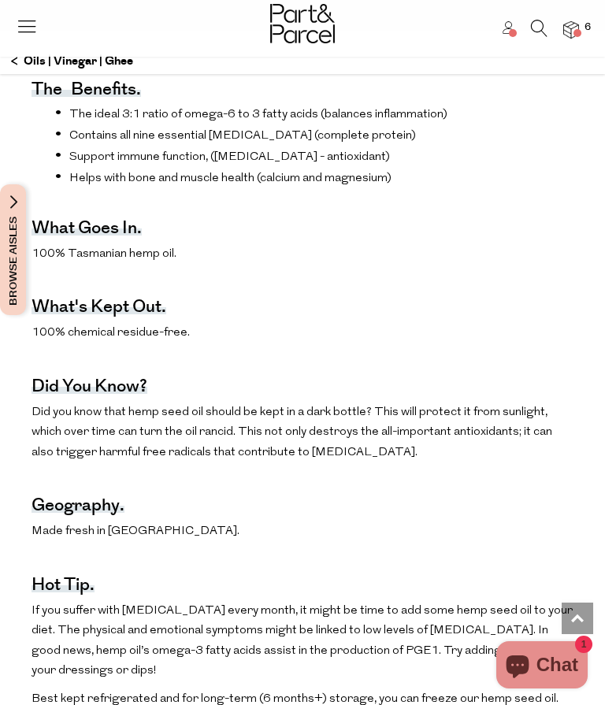
click at [28, 69] on p "Oils | Vinegar | Ghee" at bounding box center [72, 61] width 122 height 27
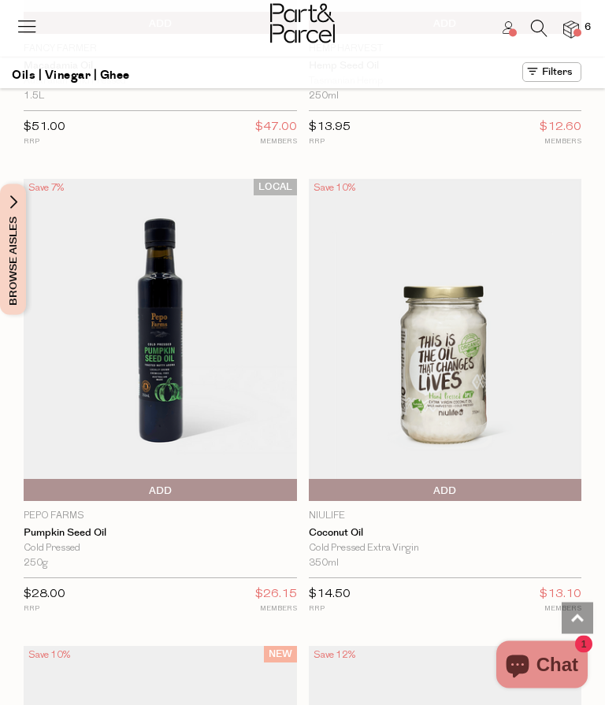
scroll to position [4130, 0]
click at [513, 391] on img at bounding box center [445, 340] width 273 height 322
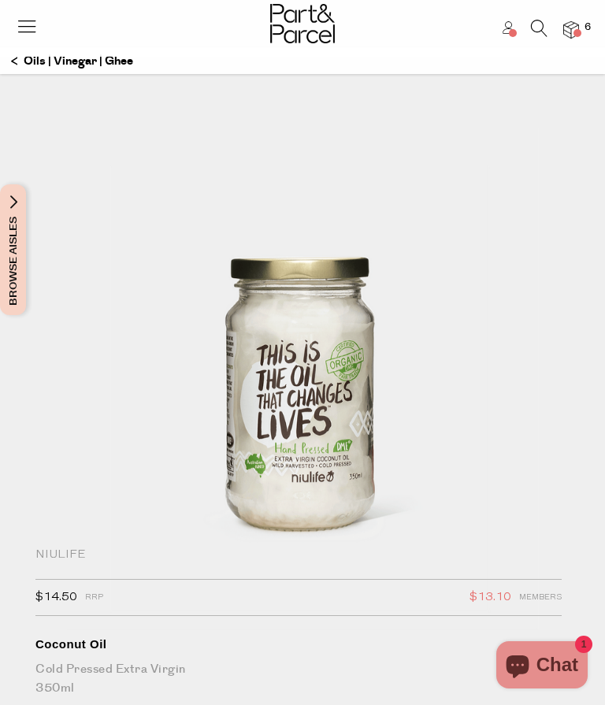
click at [11, 59] on p "Oils | Vinegar | Ghee" at bounding box center [72, 61] width 122 height 27
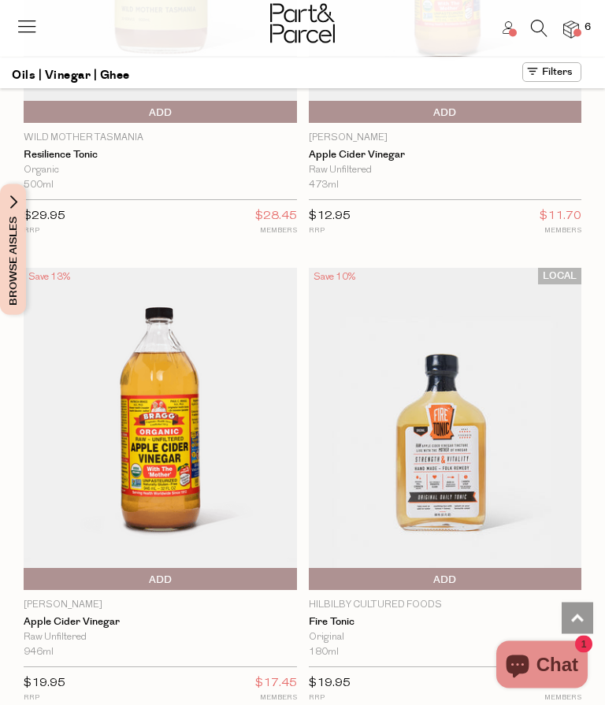
scroll to position [11095, 0]
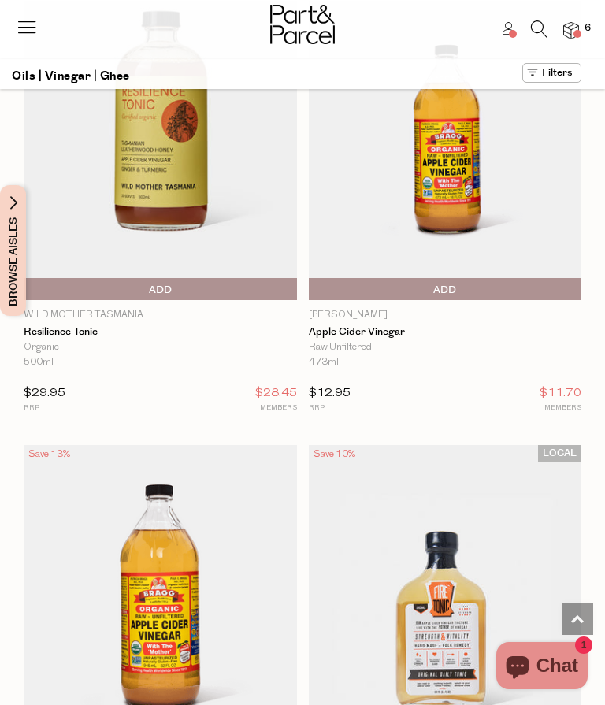
scroll to position [10895, 0]
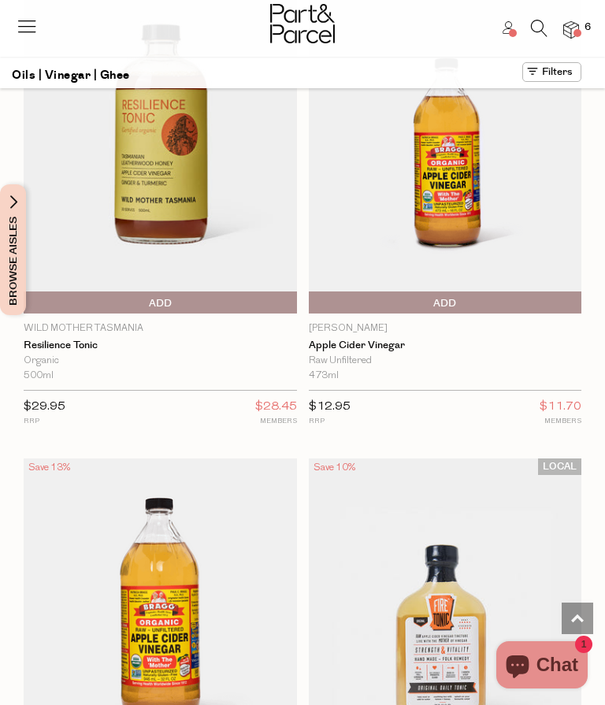
click at [478, 560] on img at bounding box center [445, 619] width 273 height 322
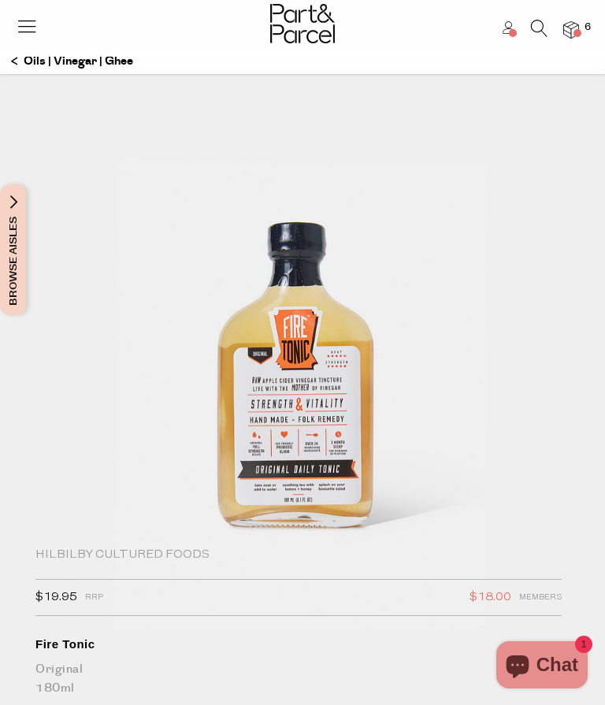
click at [25, 65] on p "Oils | Vinegar | Ghee" at bounding box center [72, 61] width 122 height 27
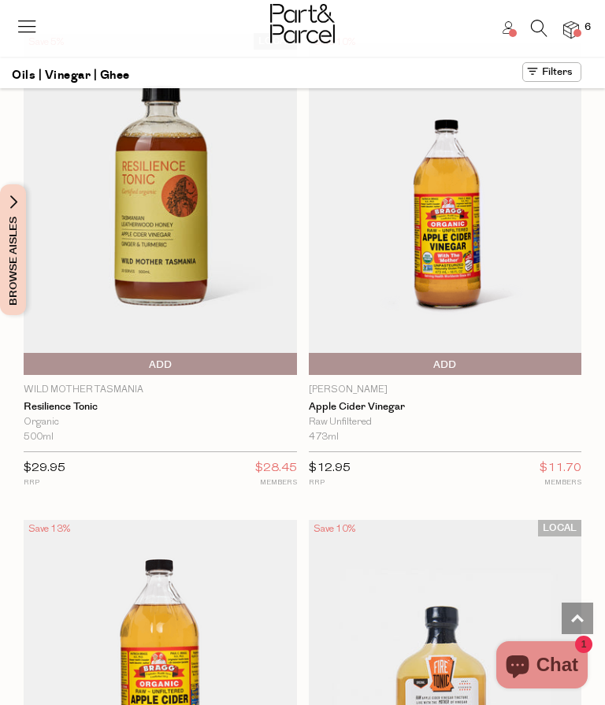
scroll to position [10833, 0]
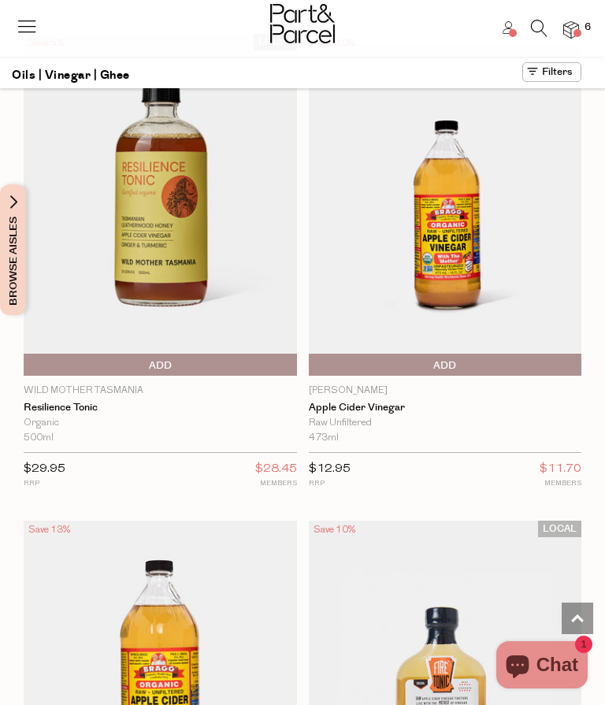
click at [164, 232] on img at bounding box center [160, 205] width 273 height 341
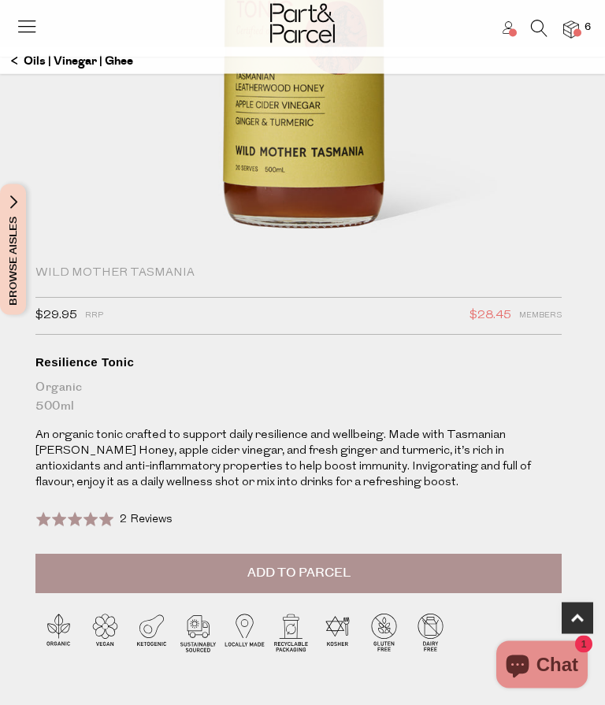
scroll to position [317, 0]
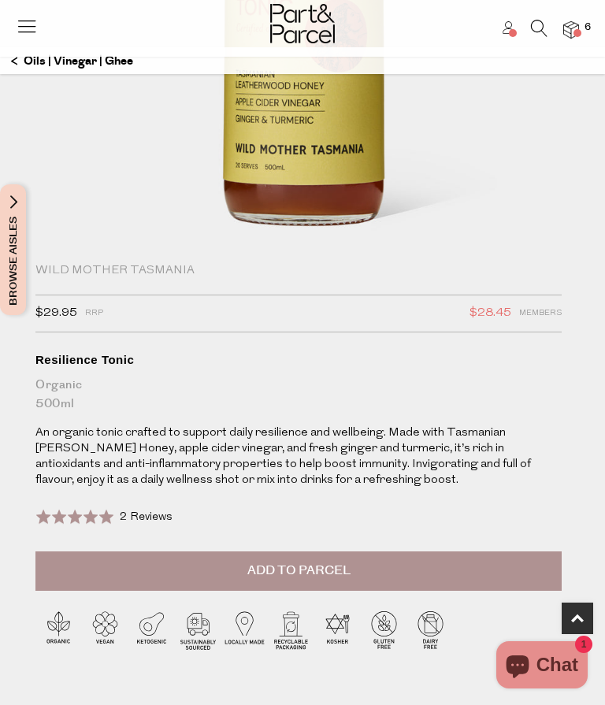
click at [436, 564] on button "Add to Parcel" at bounding box center [298, 570] width 526 height 39
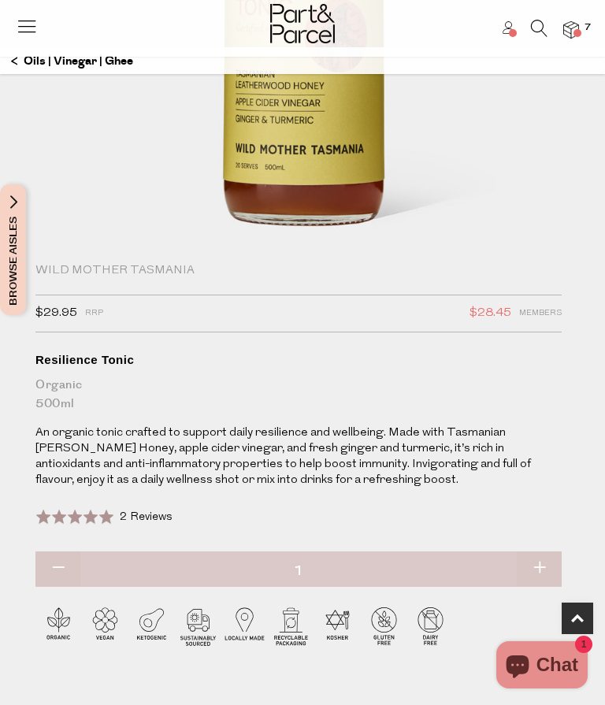
click at [26, 24] on icon at bounding box center [27, 26] width 22 height 22
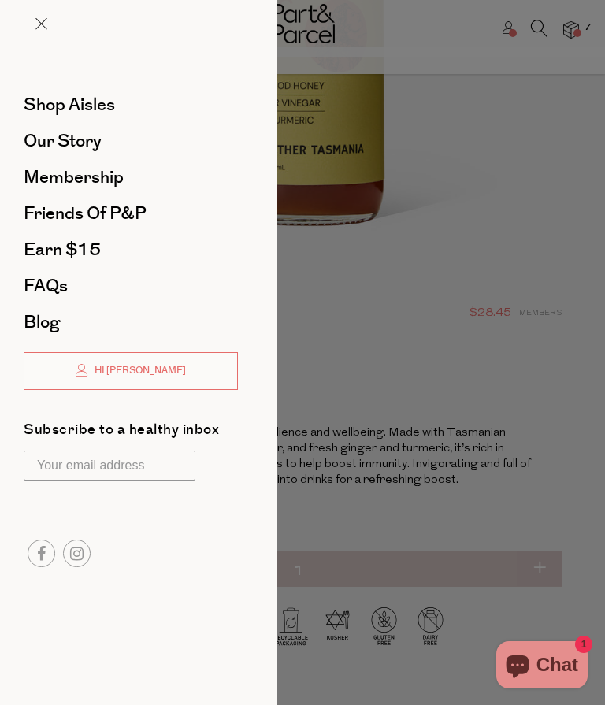
scroll to position [0, 0]
click at [102, 108] on span "Shop Aisles" at bounding box center [69, 104] width 91 height 25
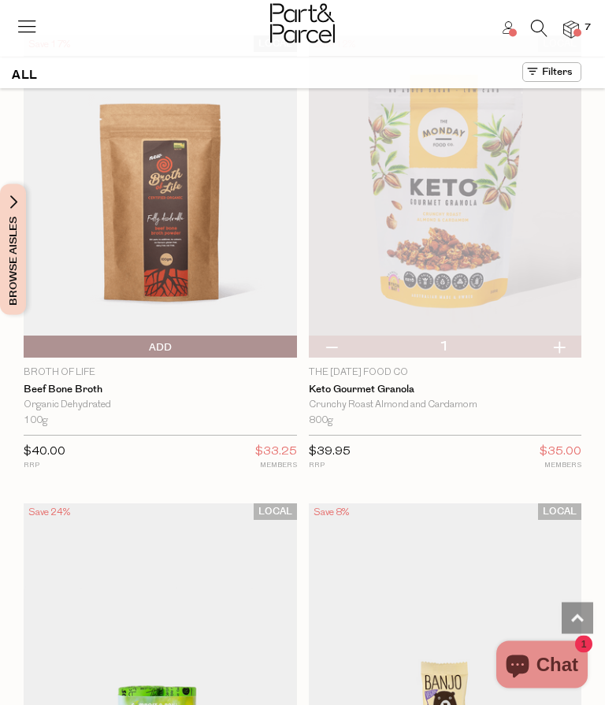
scroll to position [1432, 0]
click at [478, 230] on img at bounding box center [445, 196] width 273 height 322
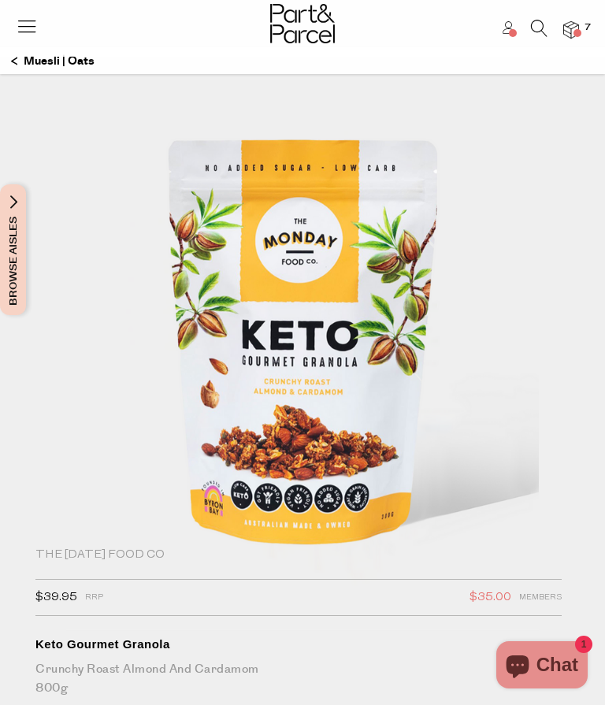
click at [55, 59] on p "Muesli | Oats" at bounding box center [52, 61] width 83 height 27
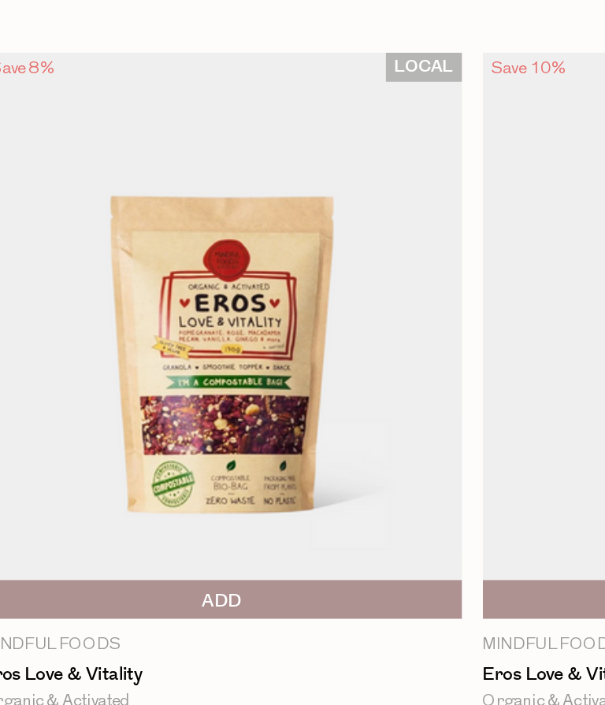
scroll to position [1269, 0]
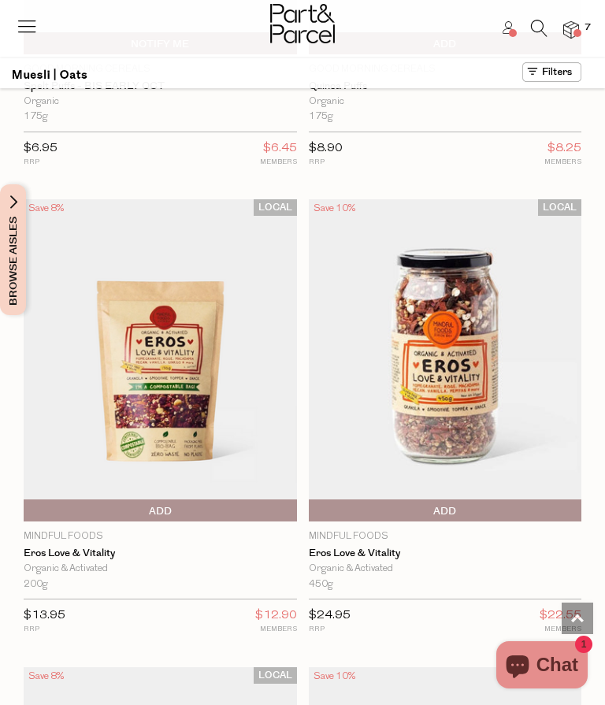
click at [205, 500] on span "Add To Parcel" at bounding box center [160, 511] width 265 height 24
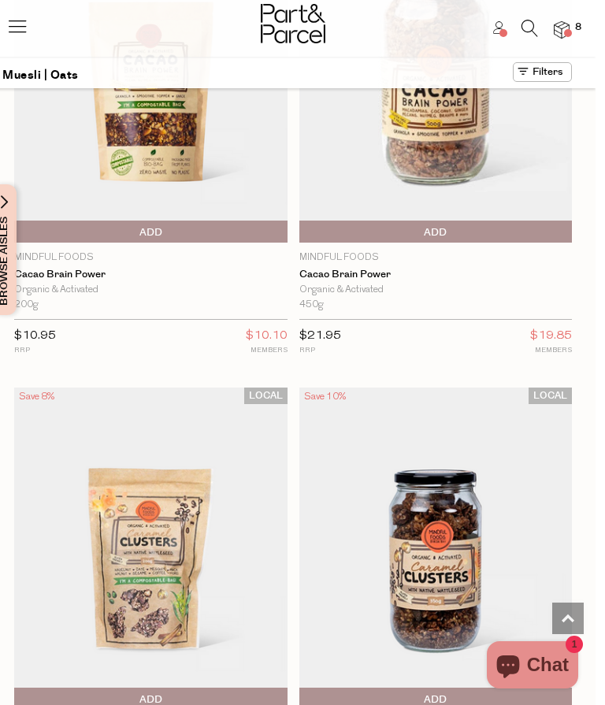
scroll to position [2521, 0]
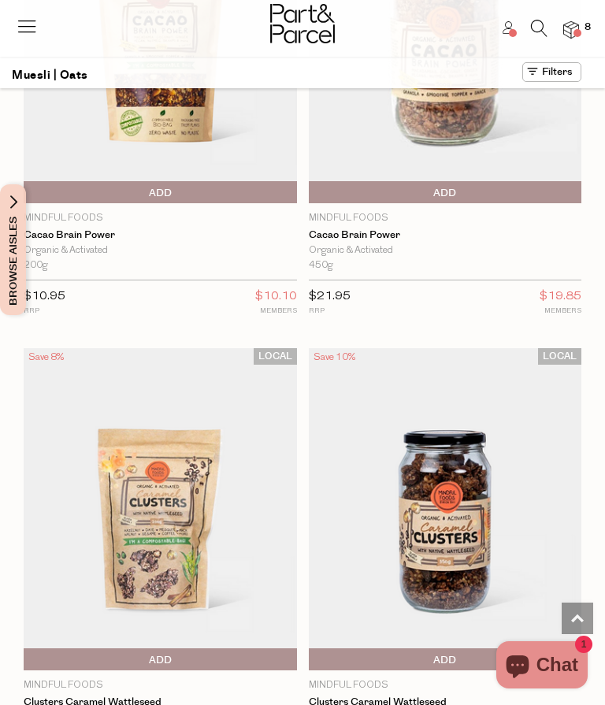
click at [197, 546] on img at bounding box center [160, 509] width 273 height 322
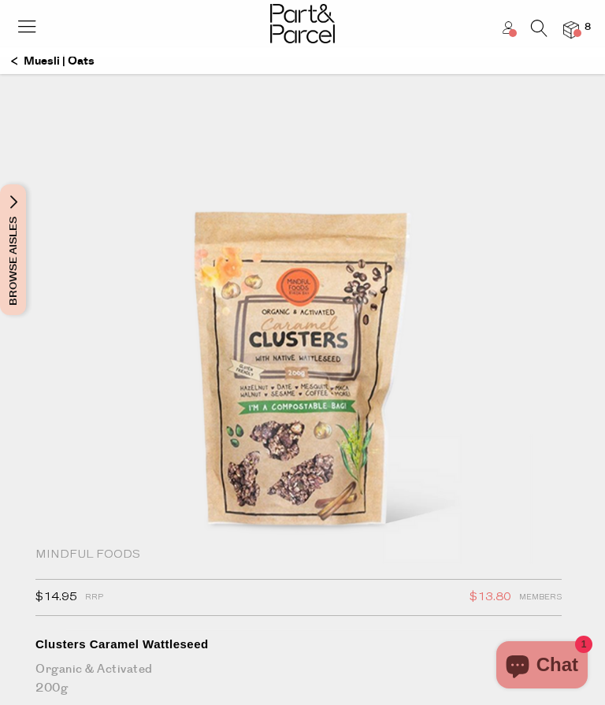
click at [48, 58] on p "Muesli | Oats" at bounding box center [52, 61] width 83 height 27
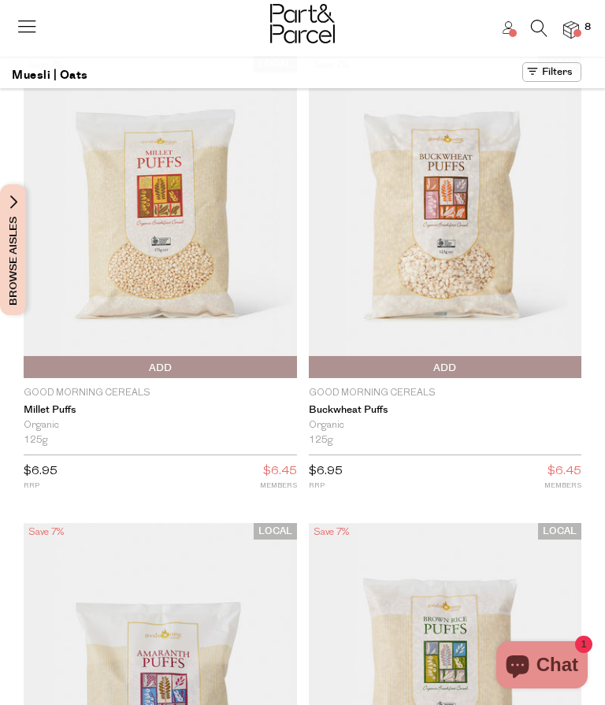
scroll to position [12, 0]
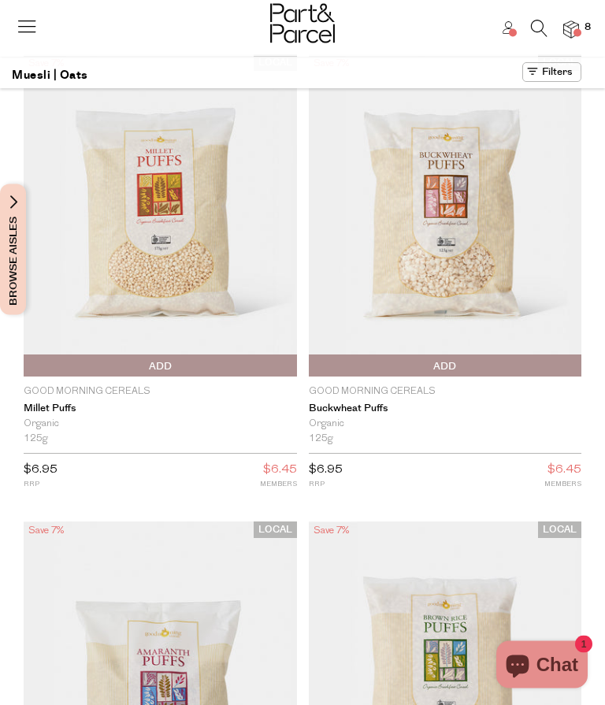
click at [469, 250] on img at bounding box center [445, 216] width 273 height 322
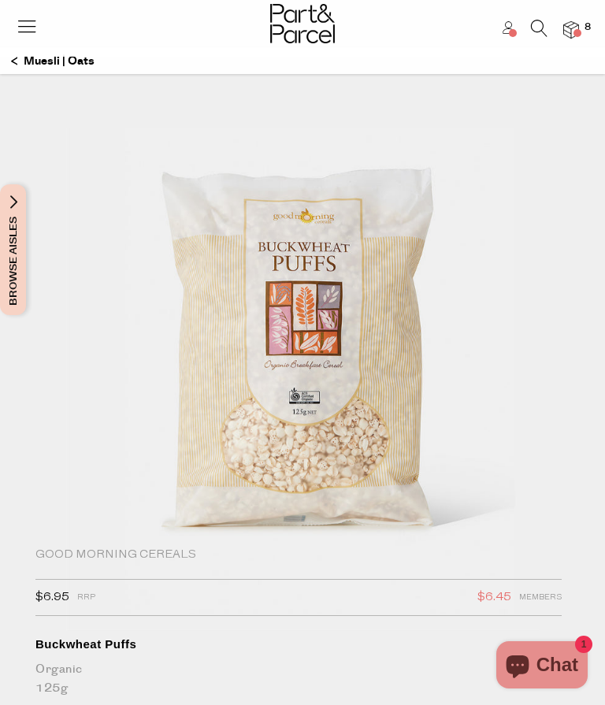
click at [537, 206] on img at bounding box center [302, 350] width 472 height 557
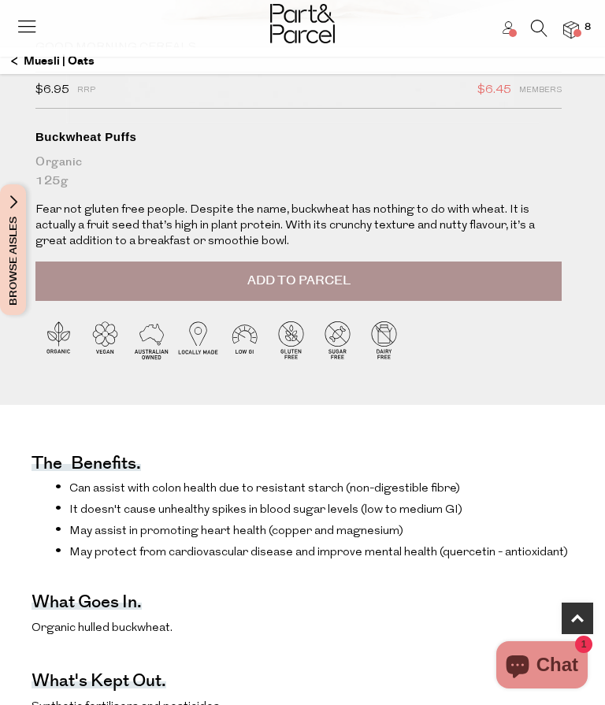
scroll to position [511, 0]
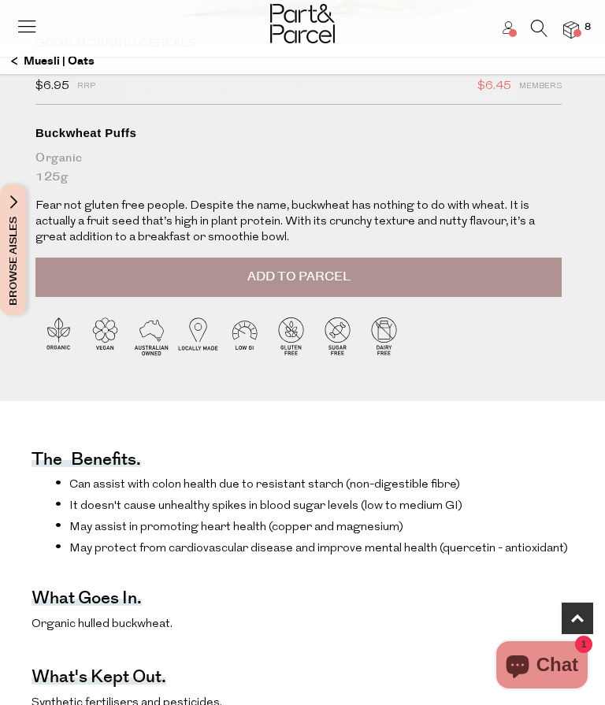
click at [479, 264] on button "Add to Parcel" at bounding box center [298, 276] width 526 height 39
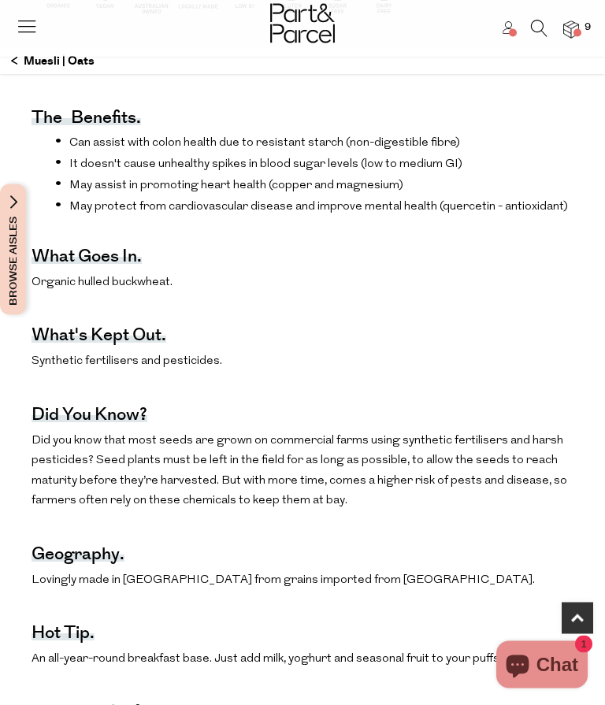
scroll to position [849, 0]
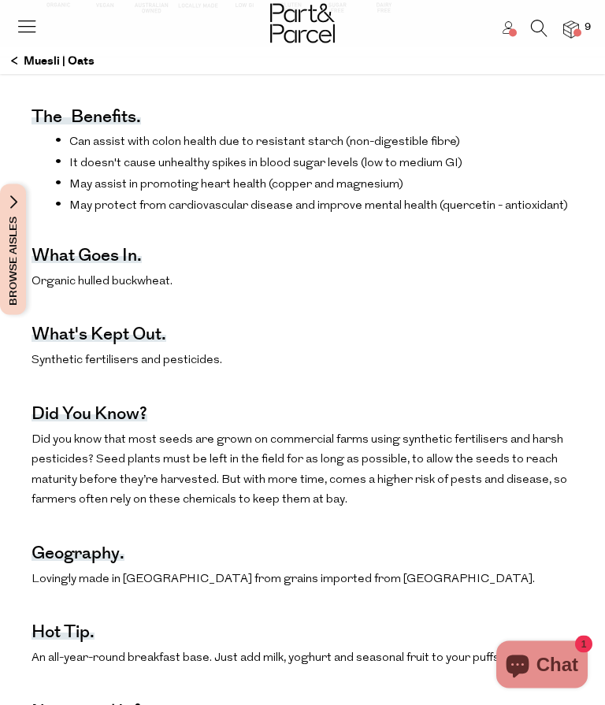
click at [33, 57] on p "Muesli | Oats" at bounding box center [52, 61] width 83 height 27
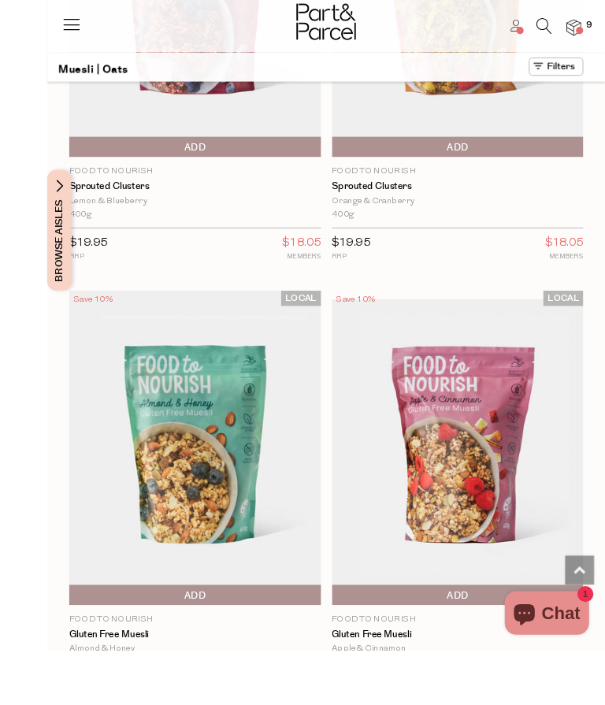
scroll to position [5434, 0]
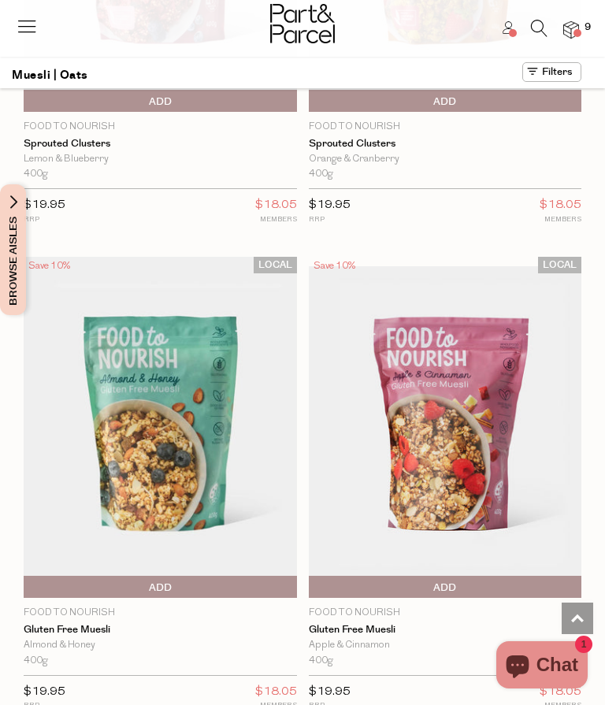
click at [208, 452] on img at bounding box center [160, 427] width 273 height 341
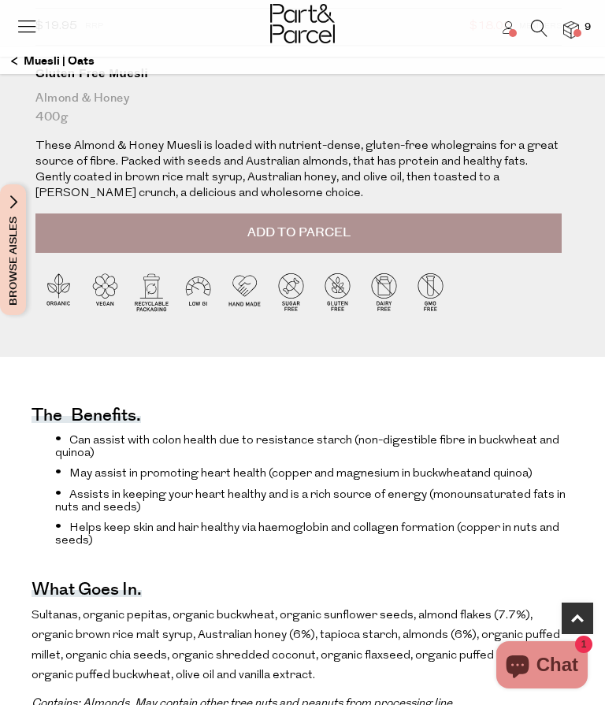
scroll to position [609, 0]
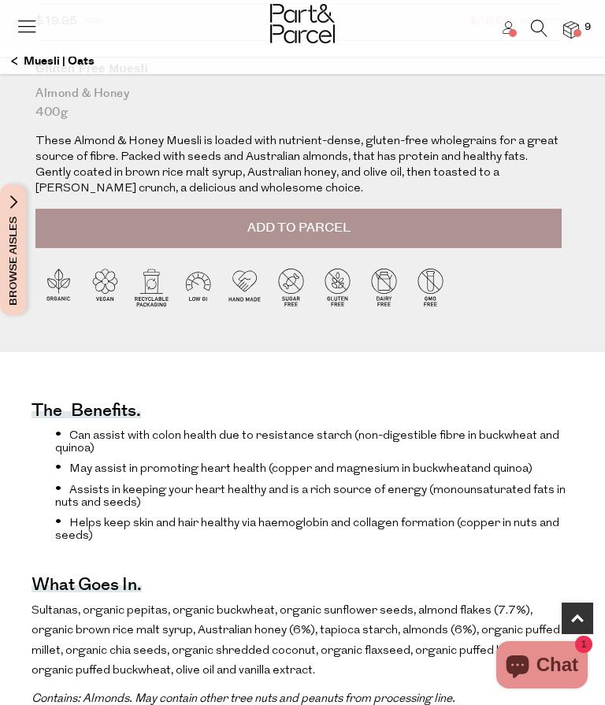
click at [486, 215] on button "Add to Parcel" at bounding box center [298, 228] width 526 height 39
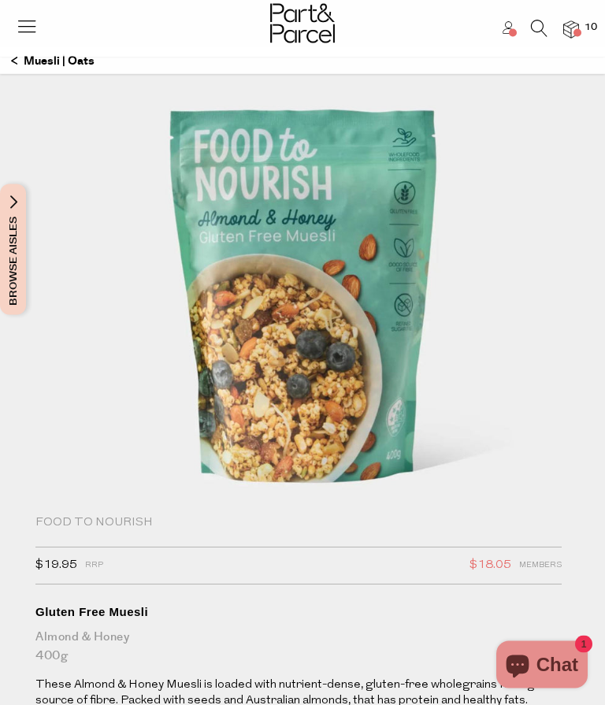
scroll to position [0, 0]
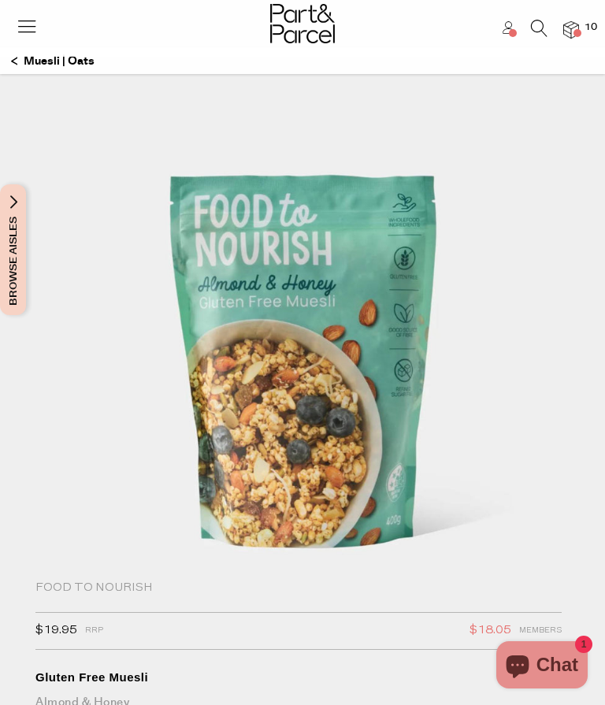
click at [27, 62] on p "Muesli | Oats" at bounding box center [52, 61] width 83 height 27
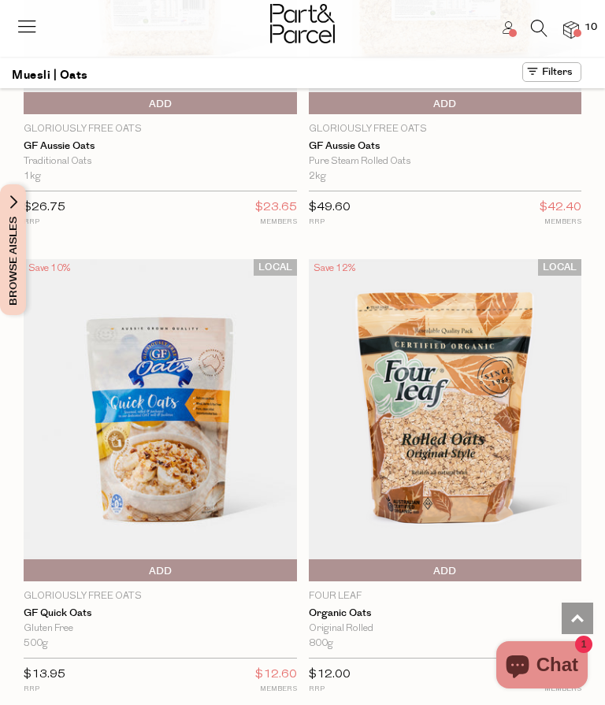
scroll to position [10598, 0]
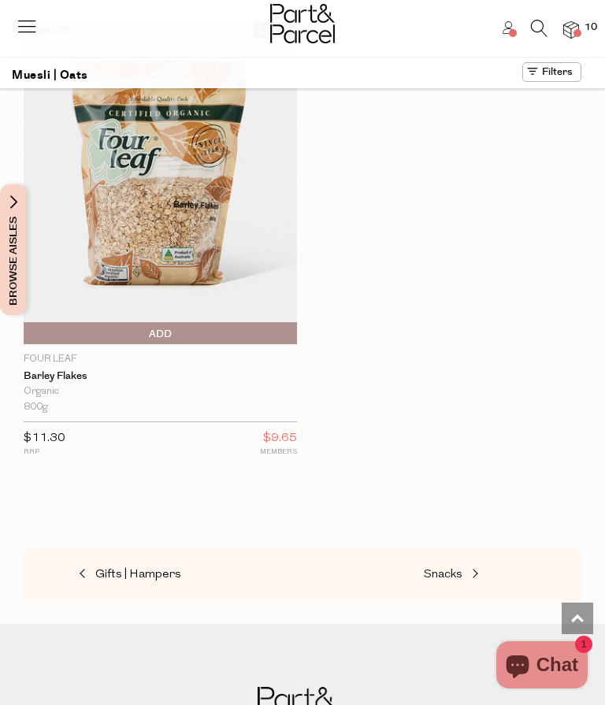
click at [483, 569] on span at bounding box center [473, 575] width 22 height 12
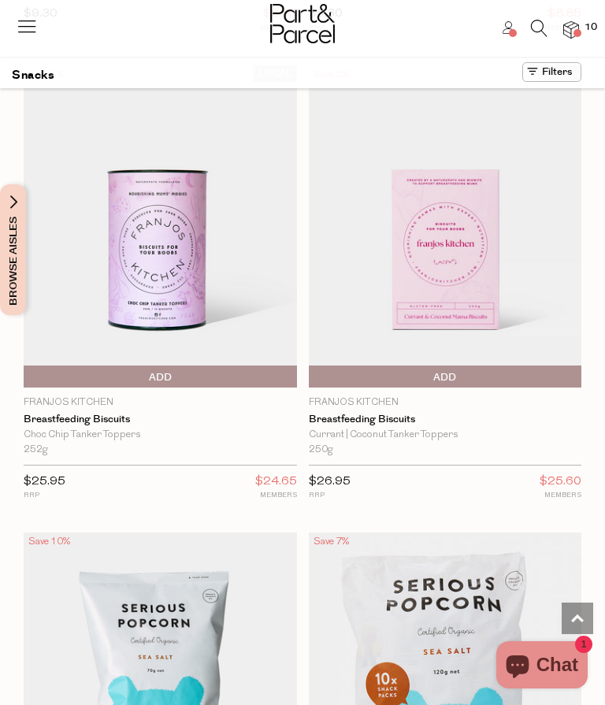
scroll to position [9359, 0]
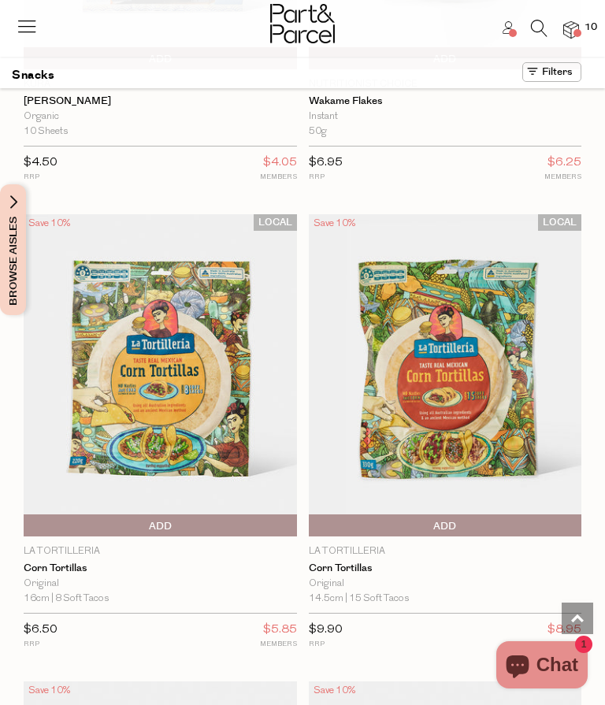
scroll to position [14353, 0]
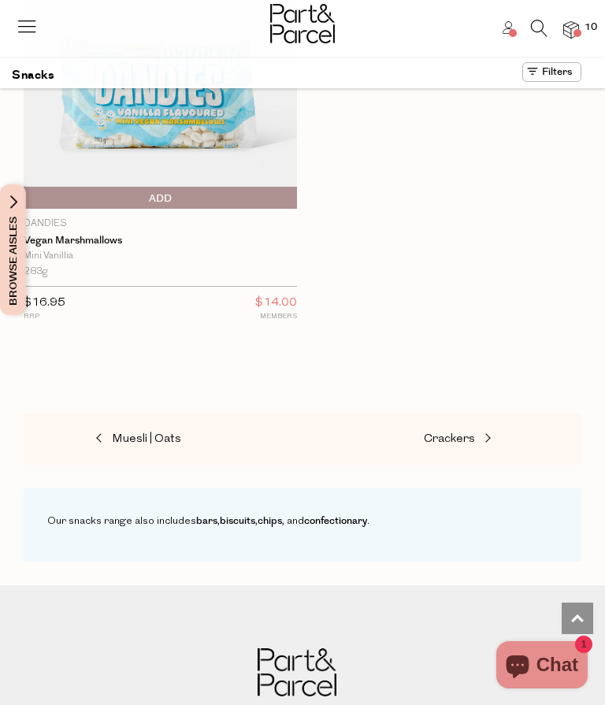
click at [496, 433] on span at bounding box center [486, 439] width 22 height 12
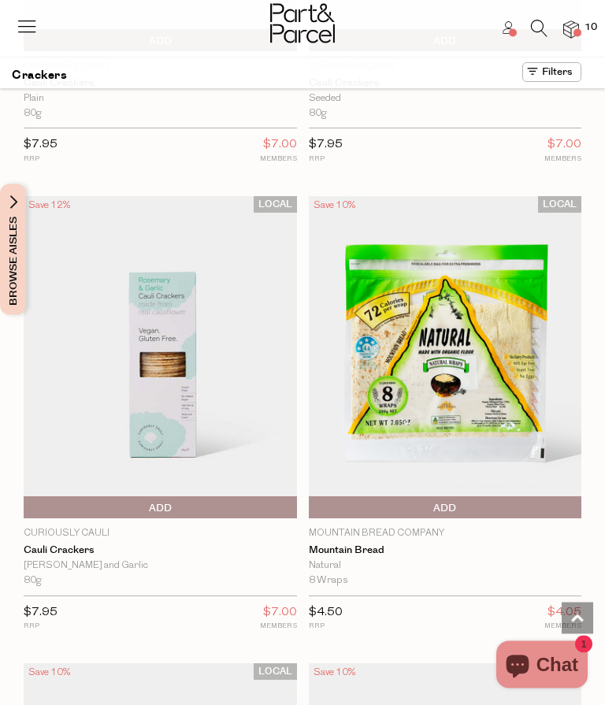
scroll to position [7344, 0]
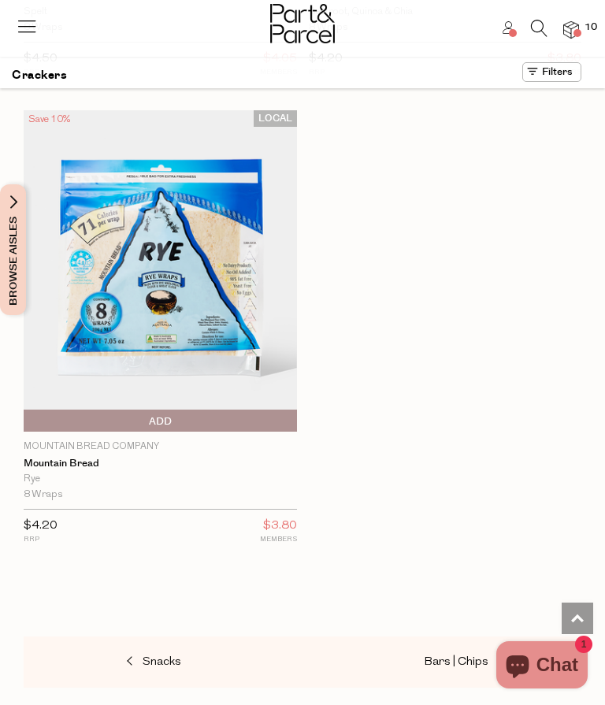
click at [495, 652] on link "Bars | Chips" at bounding box center [502, 662] width 157 height 20
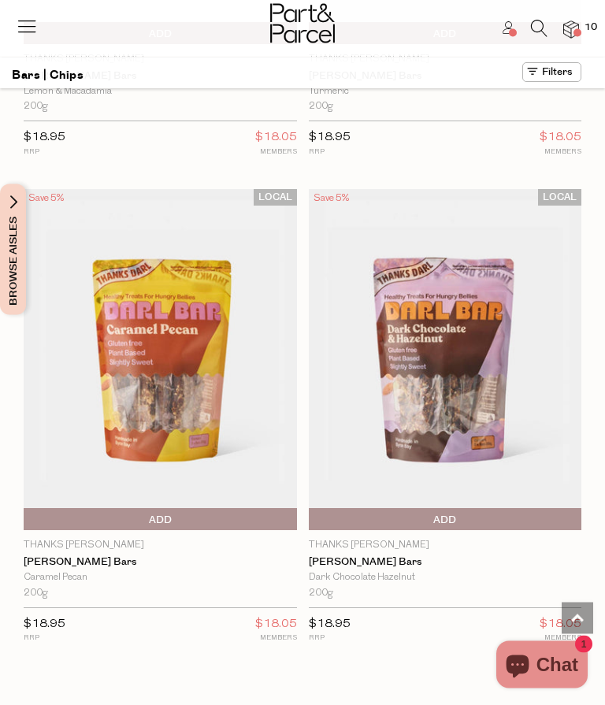
scroll to position [11145, 0]
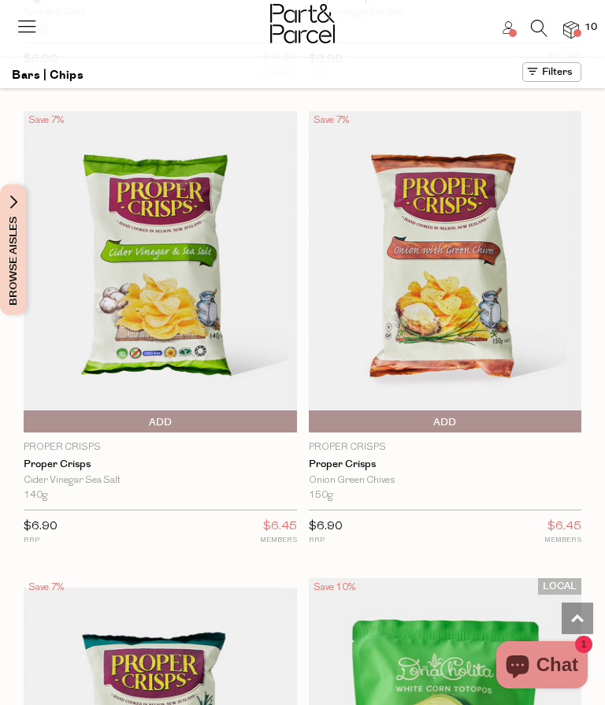
scroll to position [14567, 0]
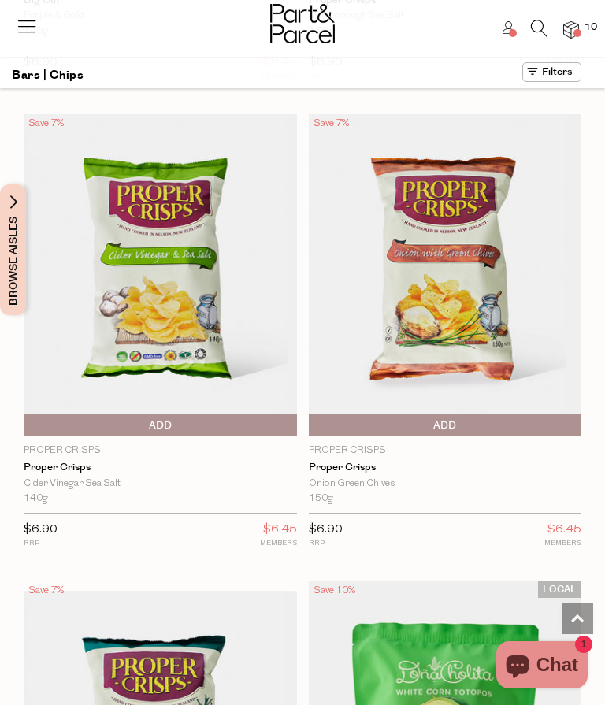
click at [213, 413] on span "Add To Parcel" at bounding box center [160, 425] width 265 height 24
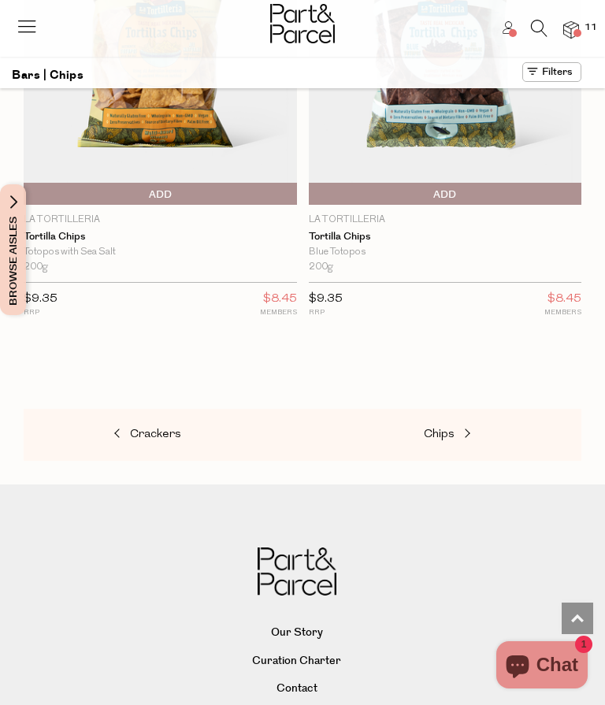
click at [498, 424] on link "Chips" at bounding box center [502, 434] width 157 height 20
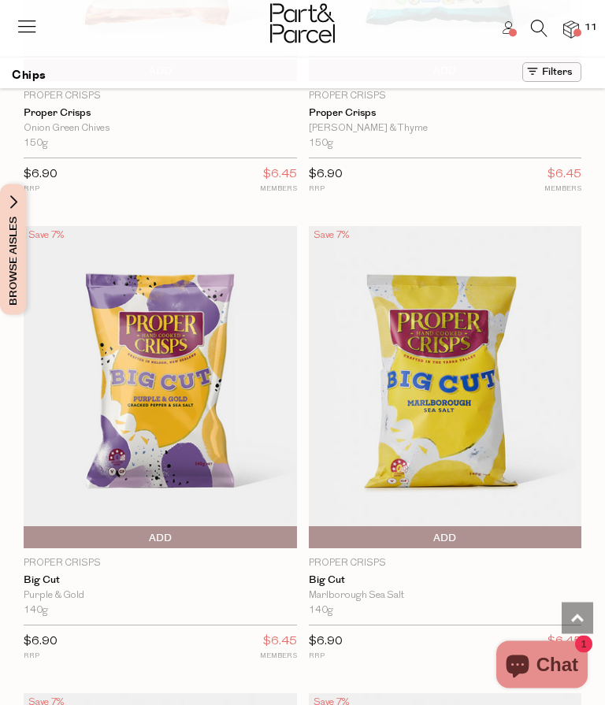
scroll to position [2234, 0]
click at [577, 28] on img at bounding box center [571, 30] width 16 height 18
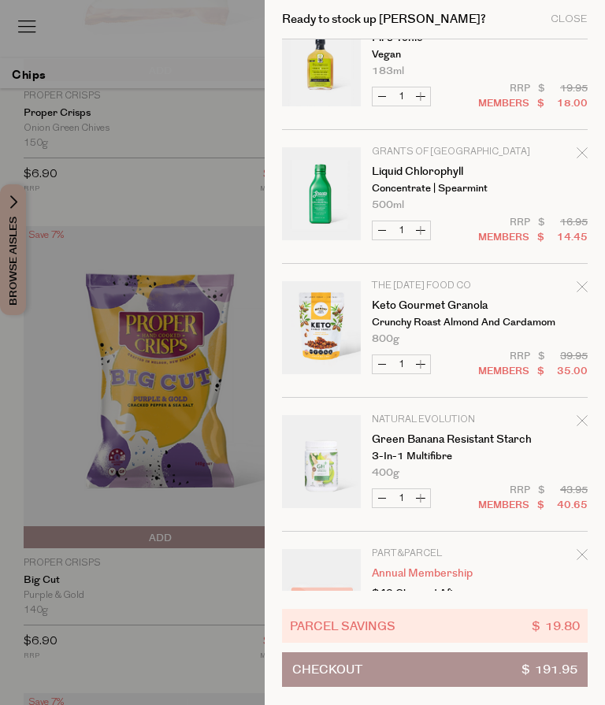
scroll to position [846, 0]
click at [585, 548] on div "Remove Annual Membership" at bounding box center [581, 557] width 11 height 21
click at [587, 550] on div "Ready to stock up Kathy? Close Image Product Total Qty Proper Crisps Proper Cri…" at bounding box center [435, 352] width 340 height 705
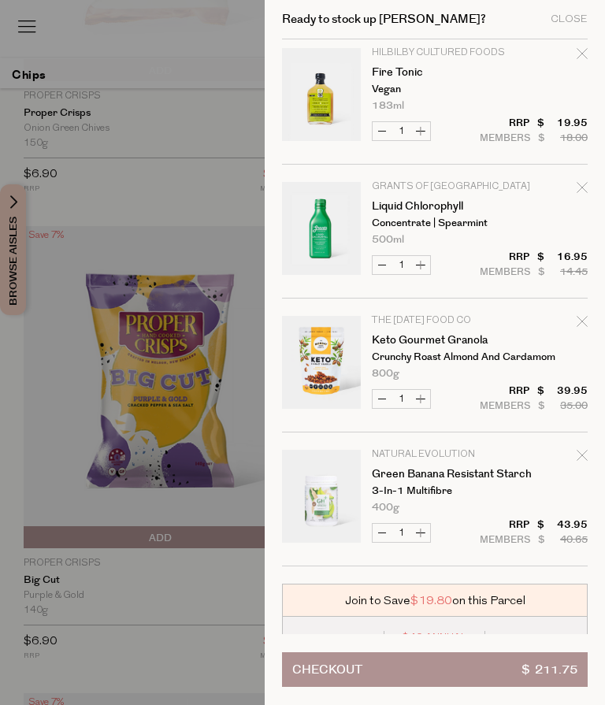
scroll to position [811, 0]
click at [324, 623] on div "$49 Annual Membership Save Up To 30% Everyday ADD 21 Day Free Trial Cancel Anyt…" at bounding box center [435, 660] width 306 height 87
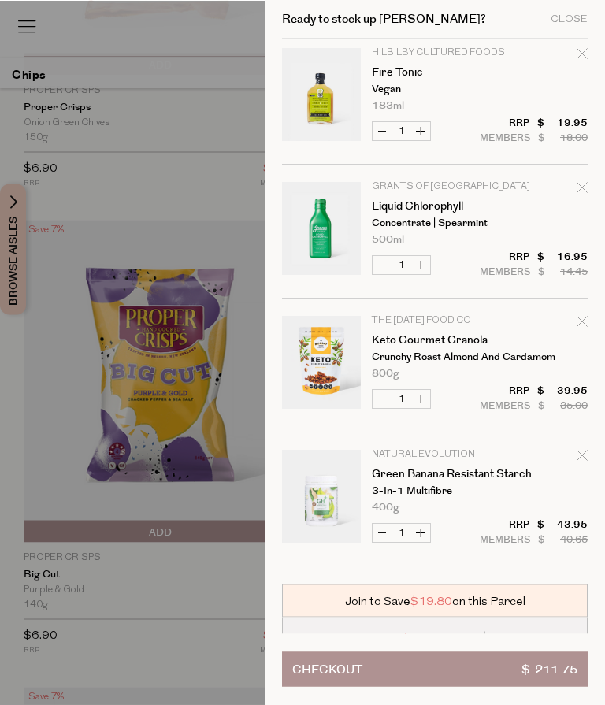
scroll to position [2243, 0]
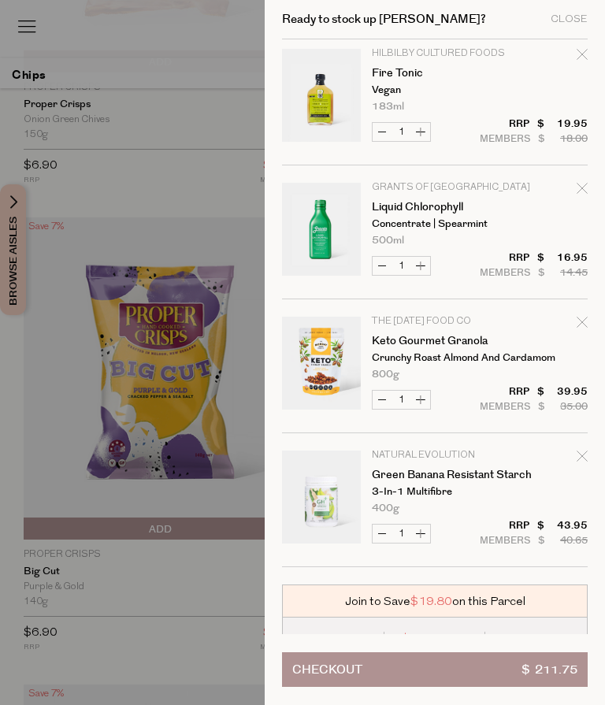
click at [382, 399] on button "Decrease Keto Gourmet Granola" at bounding box center [381, 400] width 19 height 18
type input "0"
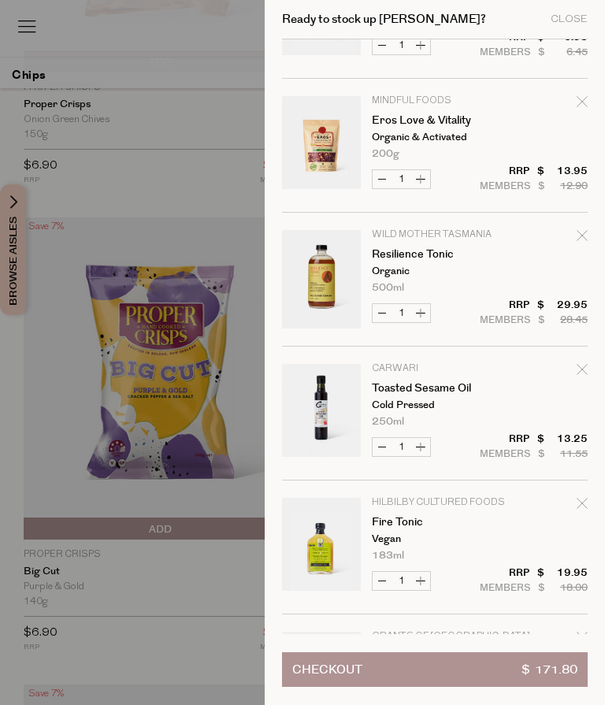
scroll to position [364, 0]
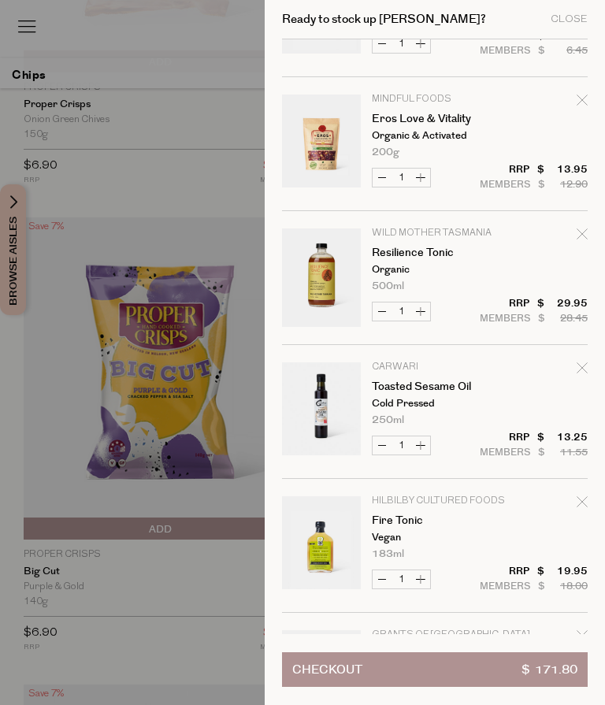
click at [390, 307] on button "Decrease Resilience Tonic" at bounding box center [381, 311] width 19 height 18
type input "0"
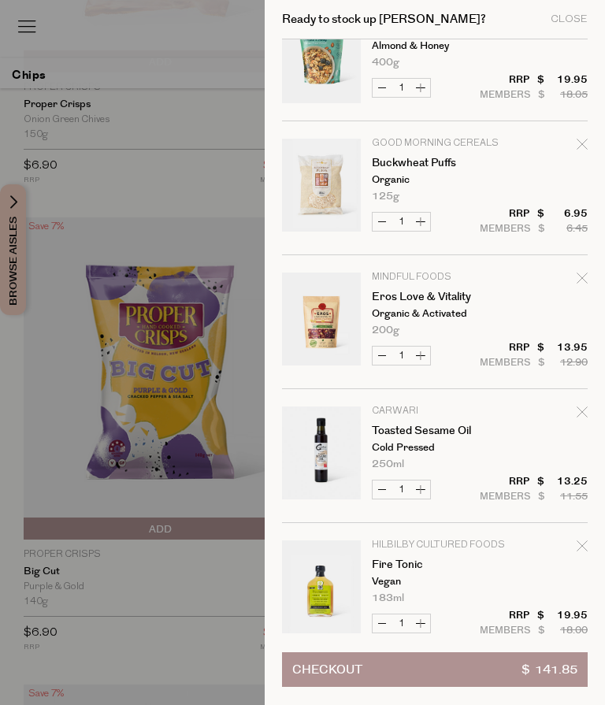
scroll to position [187, 0]
click at [383, 489] on button "Decrease Toasted Sesame Oil" at bounding box center [381, 489] width 19 height 18
type input "0"
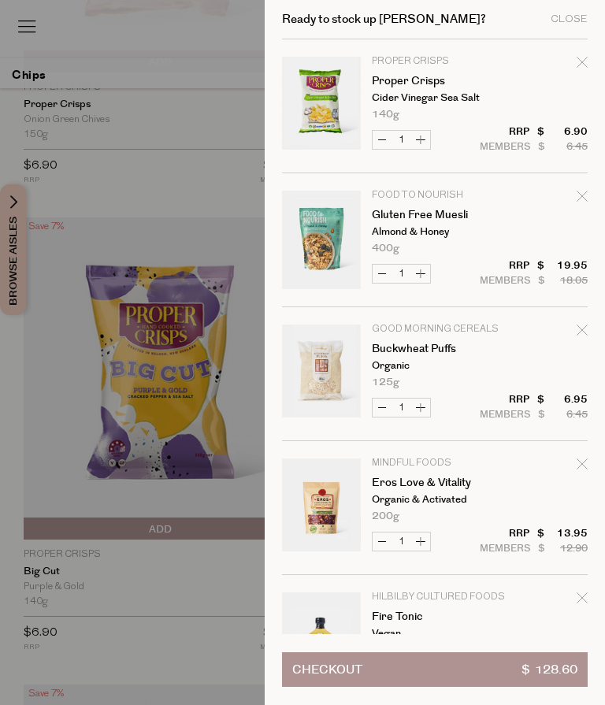
scroll to position [3, 0]
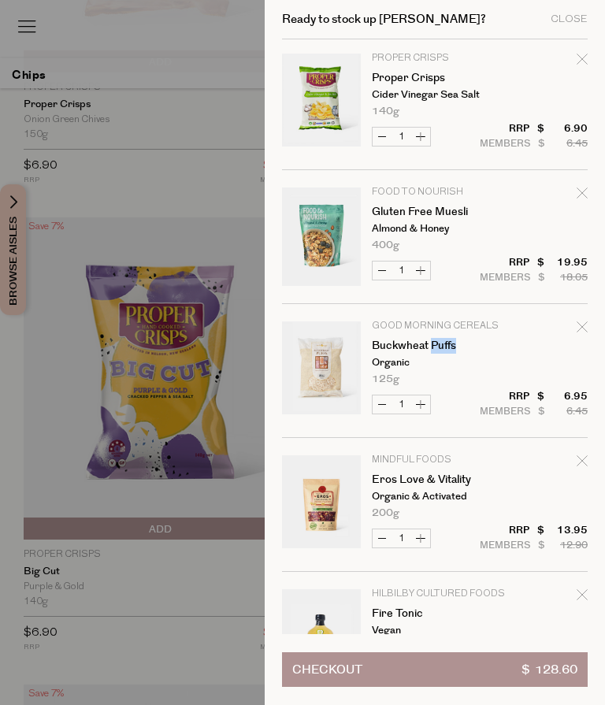
click at [509, 353] on td "Good Morning Cereals Buckwheat Puffs Organic 125g Only 18 Available" at bounding box center [480, 352] width 216 height 63
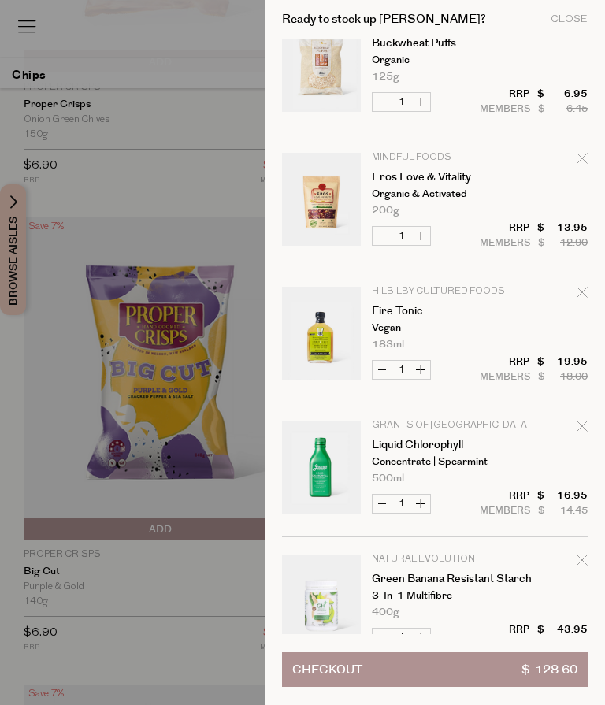
scroll to position [307, 0]
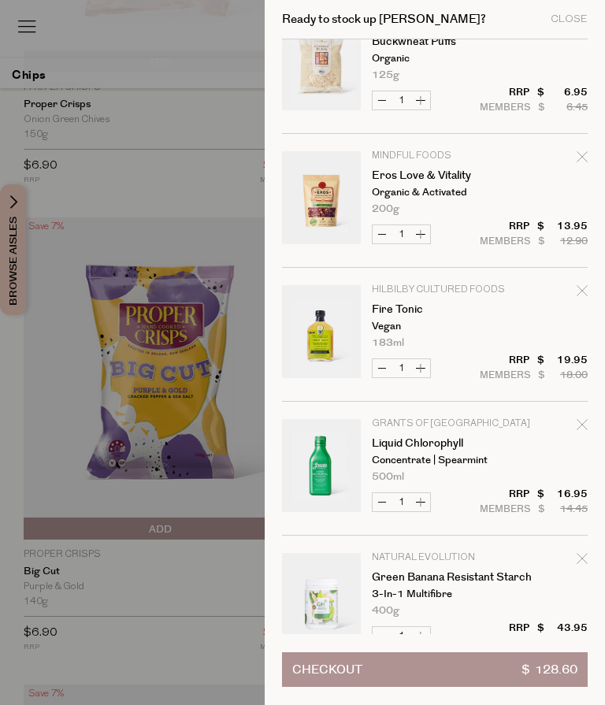
click at [387, 497] on button "Decrease Liquid Chlorophyll" at bounding box center [381, 502] width 19 height 18
type input "0"
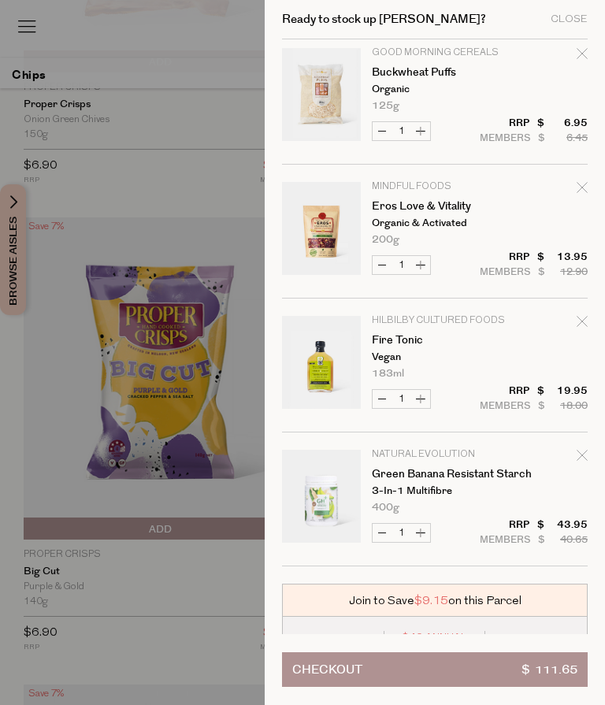
scroll to position [276, 0]
click at [383, 398] on button "Decrease Fire Tonic" at bounding box center [381, 400] width 19 height 18
type input "0"
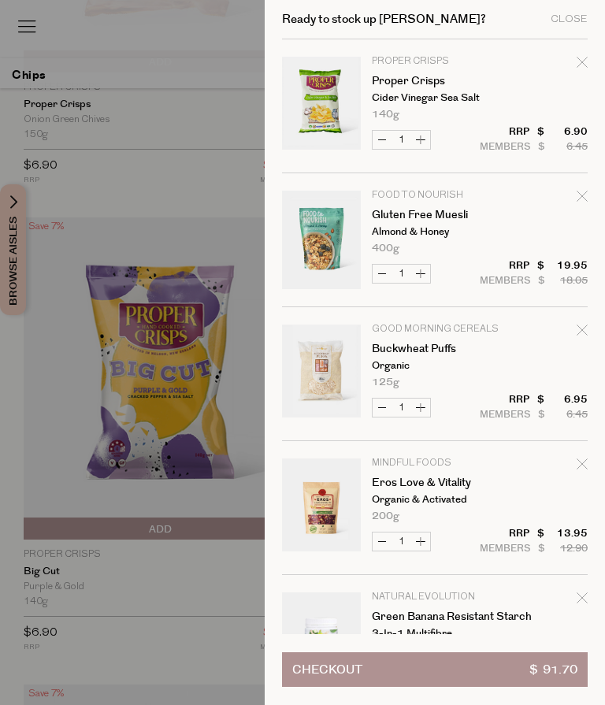
click at [0, 457] on div at bounding box center [302, 352] width 605 height 705
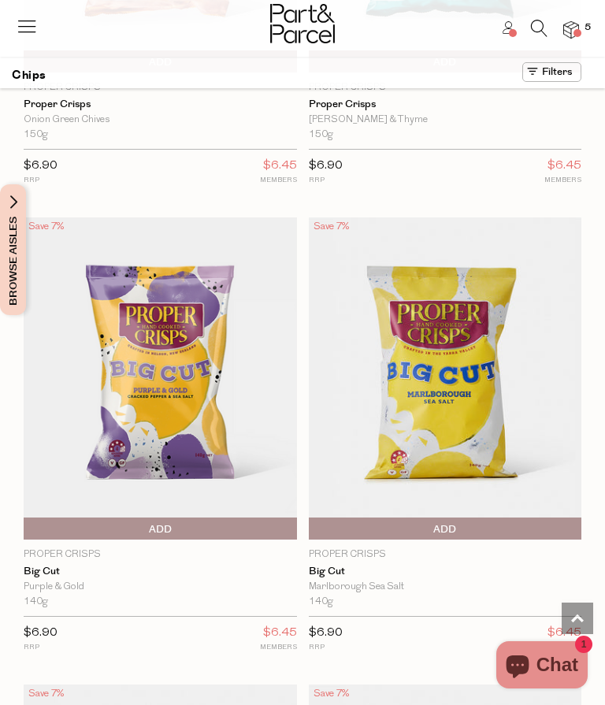
click at [571, 33] on img at bounding box center [571, 30] width 16 height 18
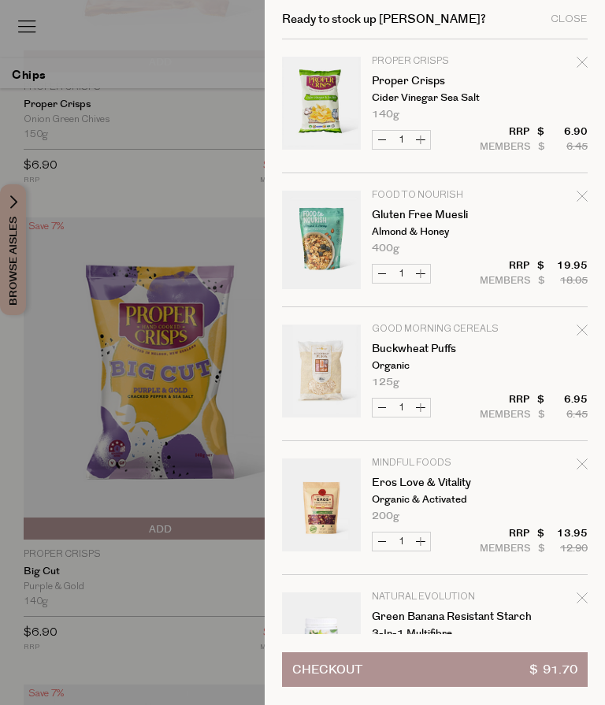
click at [378, 145] on button "Decrease Proper Crisps" at bounding box center [381, 140] width 19 height 18
type input "0"
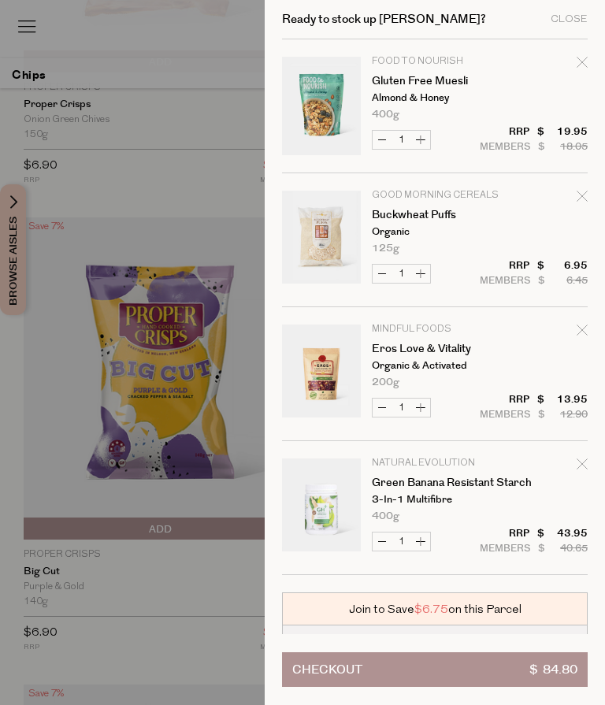
click at [380, 140] on button "Decrease Gluten Free Muesli" at bounding box center [381, 140] width 19 height 18
type input "0"
click at [577, 61] on form "Image Product Total Qty Food to Nourish Gluten Free Muesli Almond & Honey 400g …" at bounding box center [435, 306] width 306 height 535
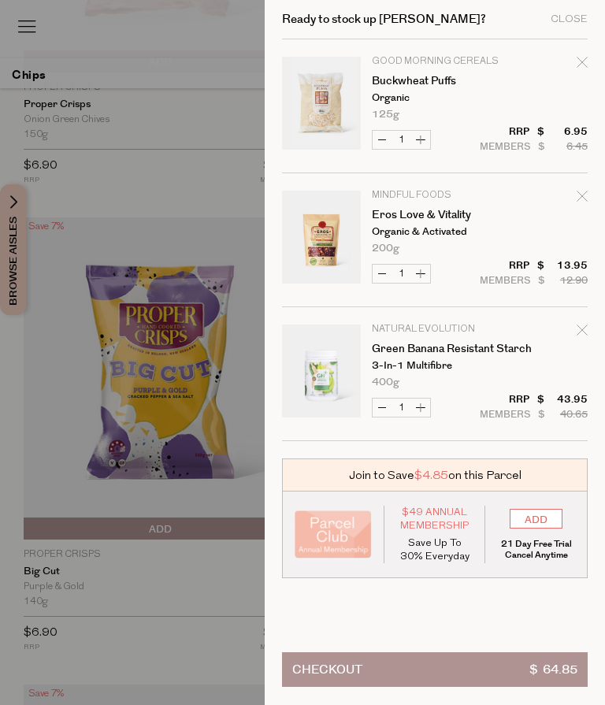
click at [194, 179] on div at bounding box center [302, 352] width 605 height 705
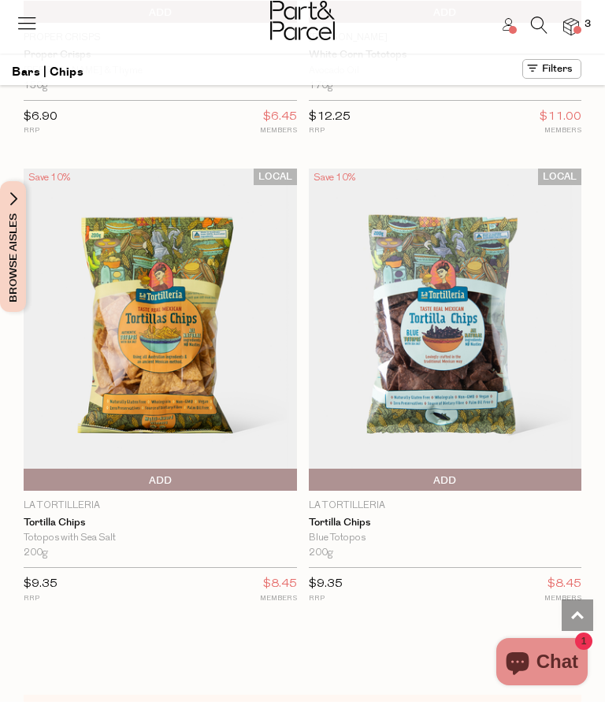
scroll to position [3712, 0]
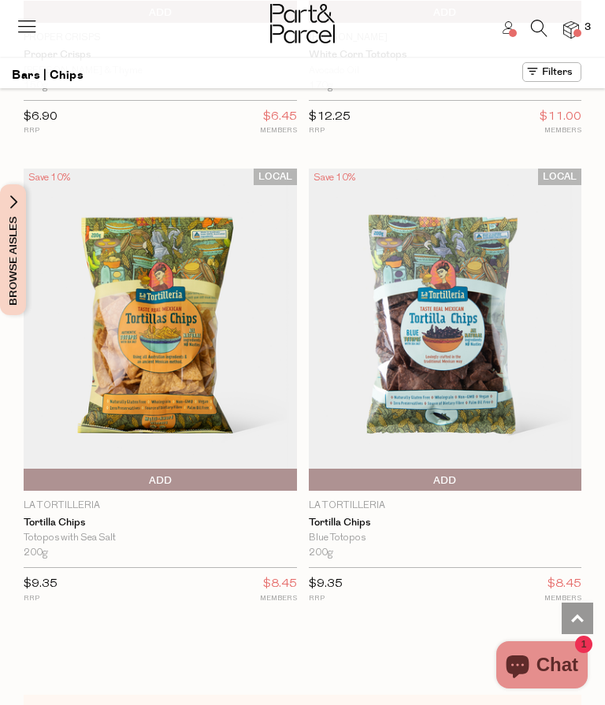
click at [537, 20] on icon at bounding box center [539, 28] width 17 height 17
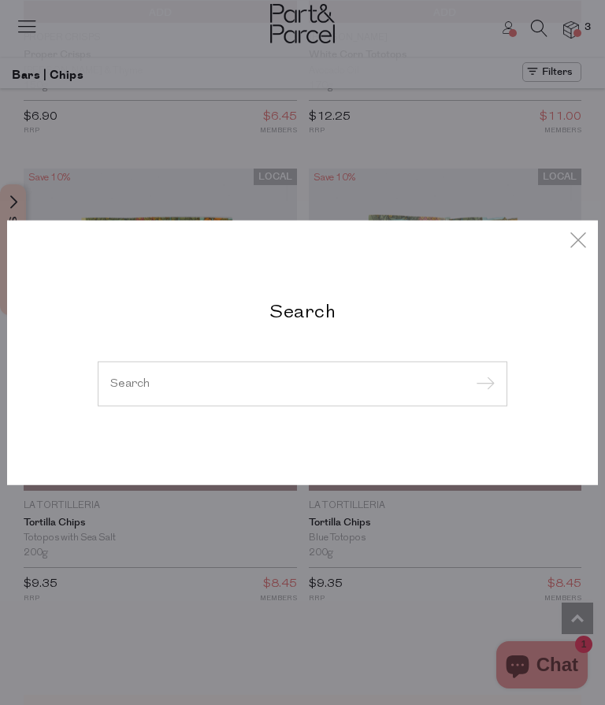
click at [183, 382] on input "search" at bounding box center [302, 383] width 384 height 12
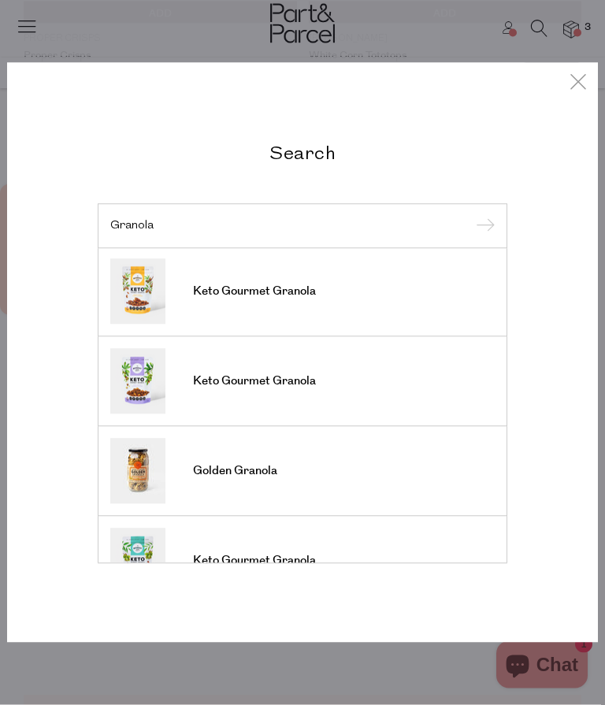
scroll to position [0, 0]
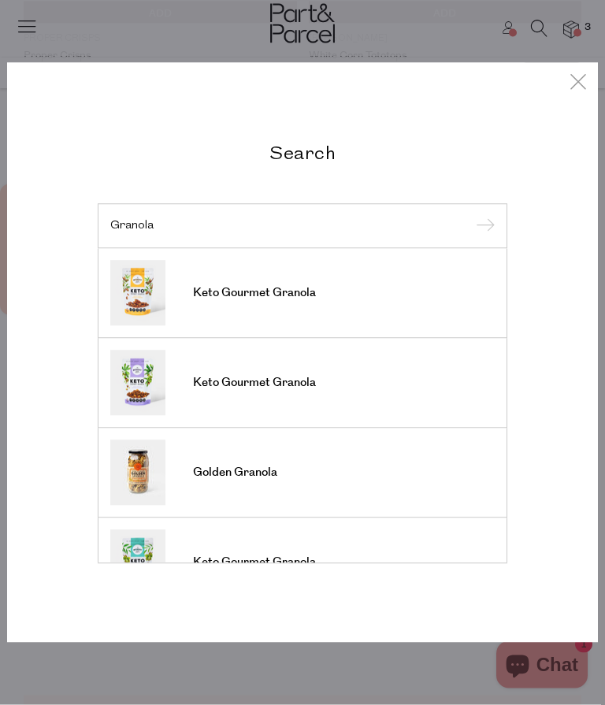
type input "Granola"
click at [404, 365] on link "Keto Gourmet Granola" at bounding box center [302, 382] width 384 height 65
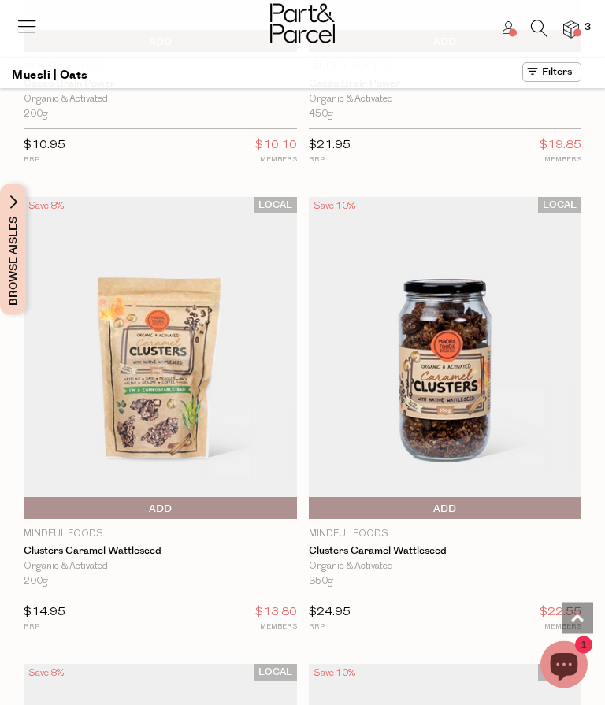
scroll to position [2673, 0]
click at [540, 400] on img at bounding box center [445, 358] width 273 height 322
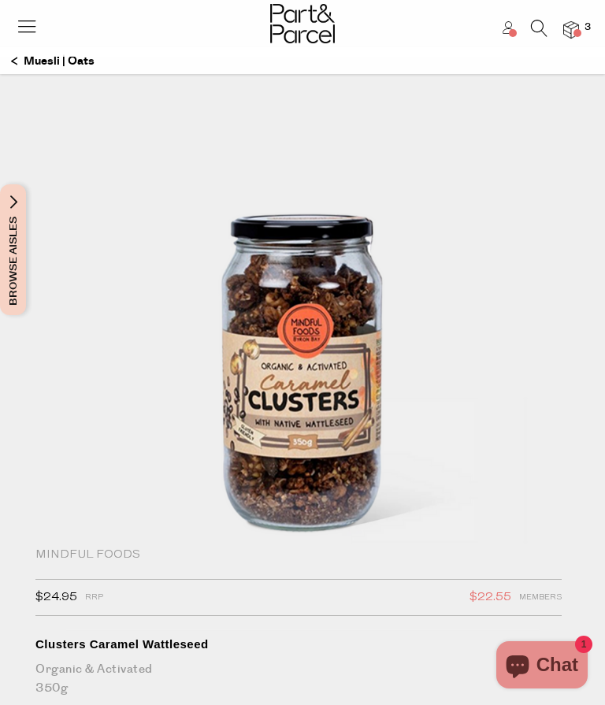
click at [49, 65] on p "Muesli | Oats" at bounding box center [52, 61] width 83 height 27
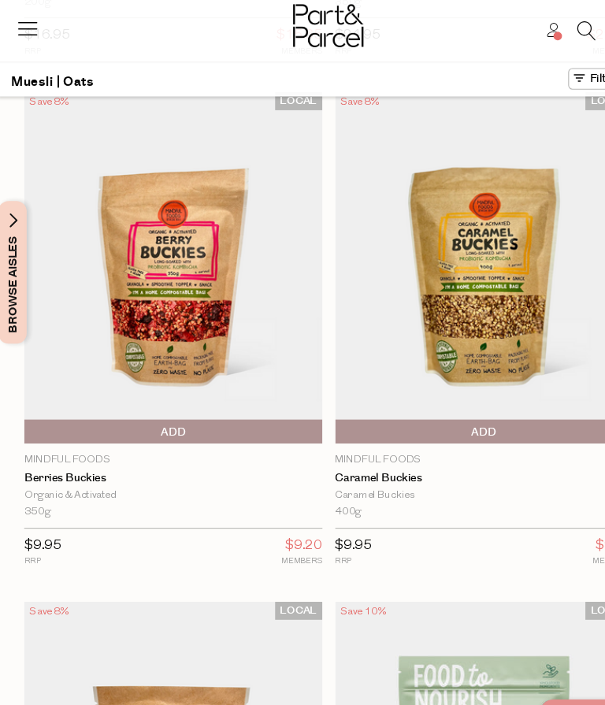
scroll to position [4187, 0]
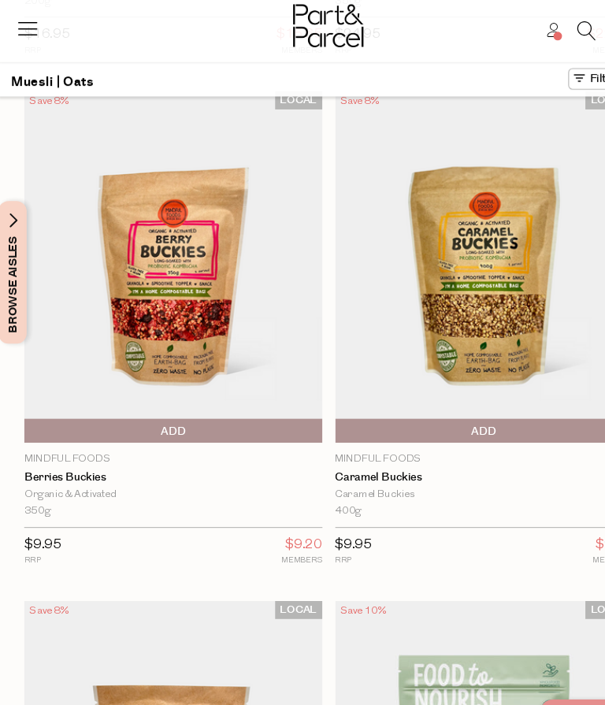
click at [468, 254] on img at bounding box center [445, 244] width 273 height 322
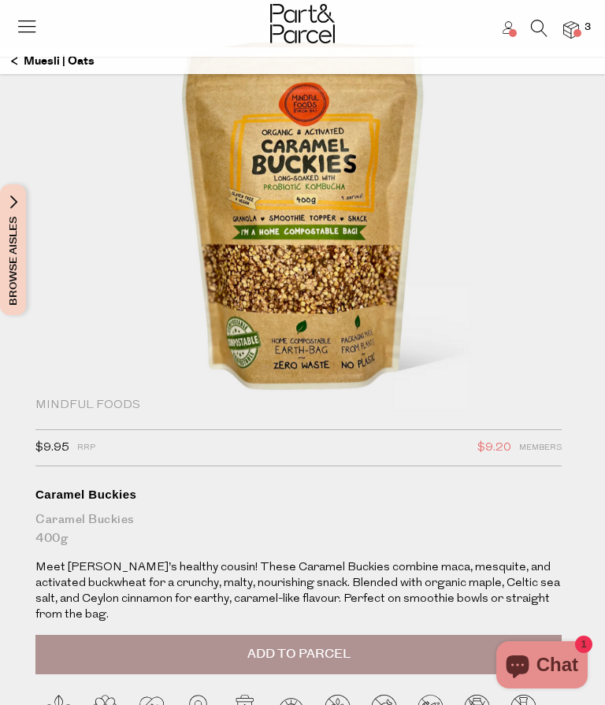
scroll to position [149, 0]
click at [81, 57] on p "Muesli | Oats" at bounding box center [52, 61] width 83 height 27
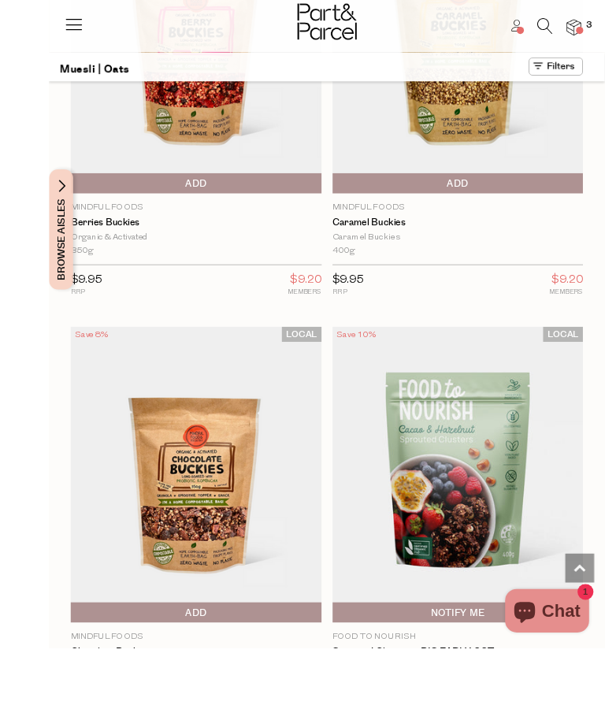
scroll to position [4517, 0]
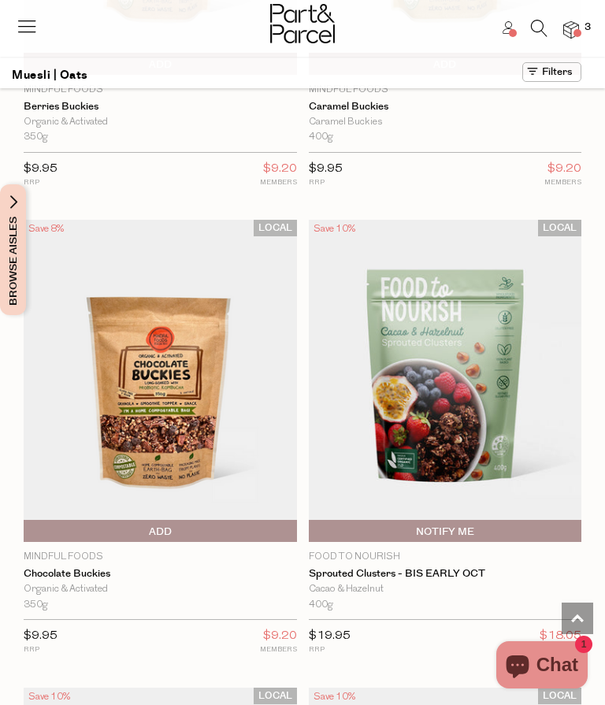
click at [194, 520] on span "Add To Parcel" at bounding box center [160, 532] width 265 height 24
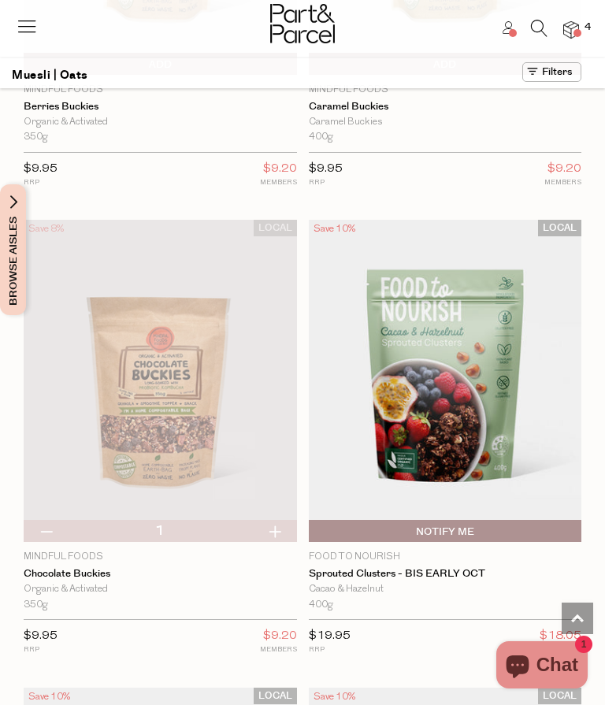
click at [54, 474] on img at bounding box center [160, 381] width 273 height 322
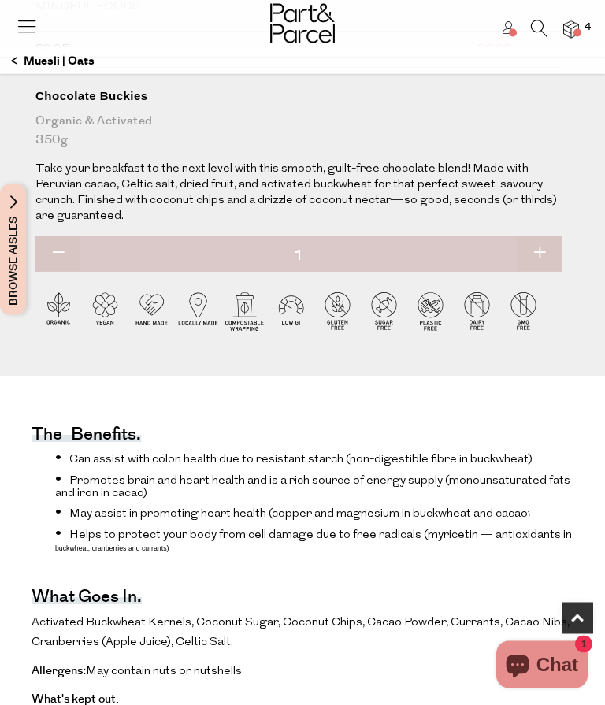
scroll to position [540, 0]
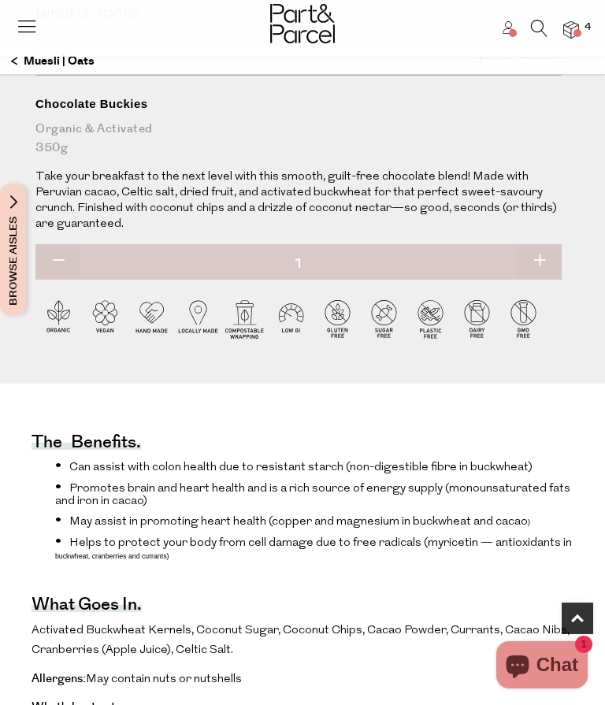
click at [63, 266] on button "button" at bounding box center [57, 261] width 45 height 35
type input "0"
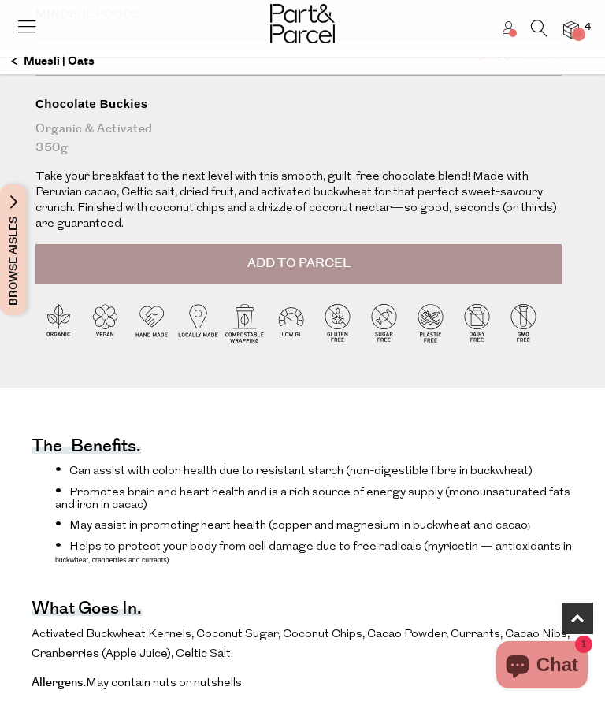
click at [88, 72] on p "Muesli | Oats" at bounding box center [52, 61] width 83 height 27
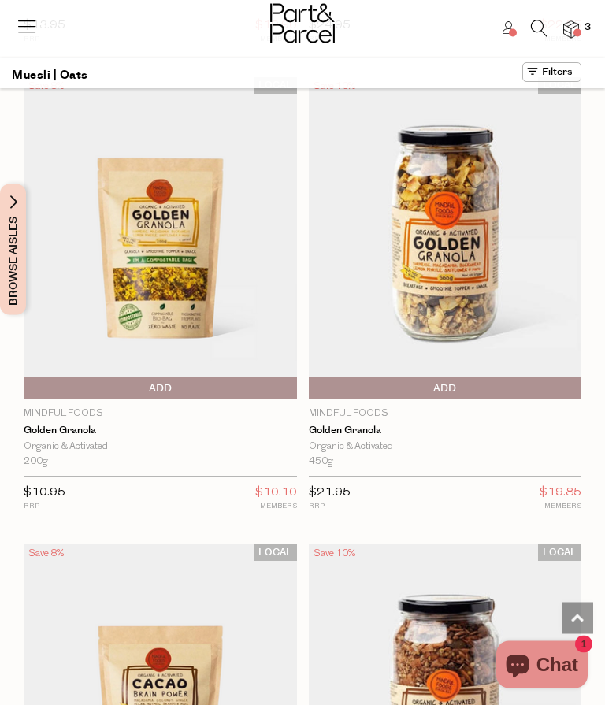
scroll to position [1858, 0]
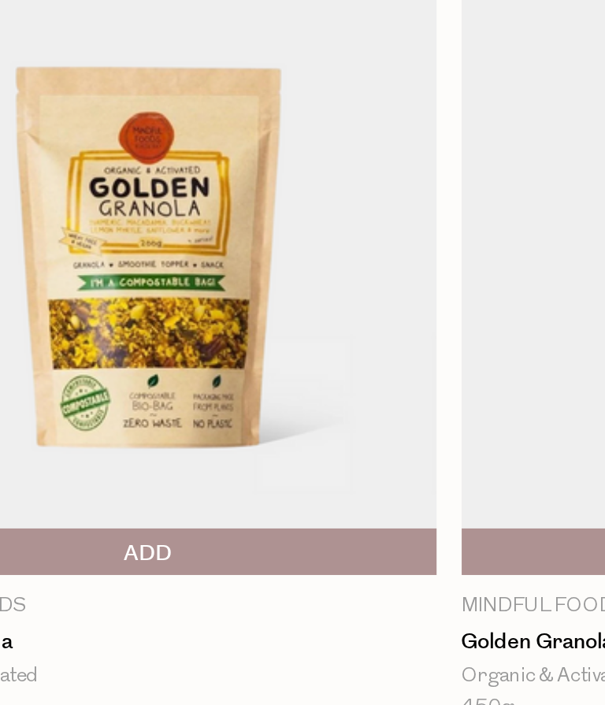
click at [77, 162] on img at bounding box center [160, 238] width 273 height 322
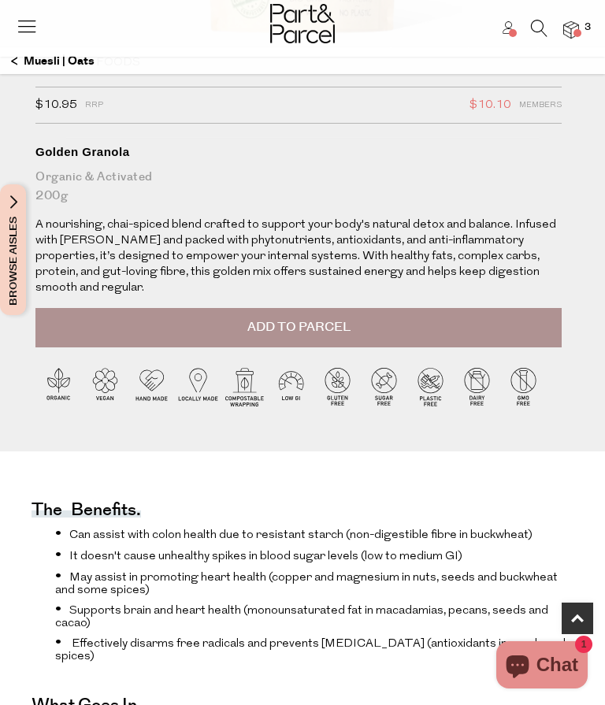
scroll to position [491, 0]
click at [430, 309] on button "Add to Parcel" at bounding box center [298, 328] width 526 height 39
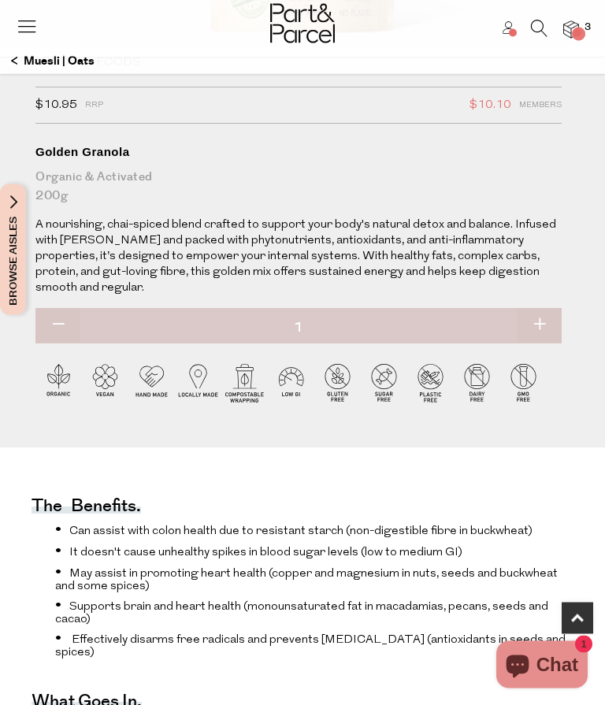
scroll to position [492, 0]
click at [572, 31] on img at bounding box center [571, 30] width 16 height 18
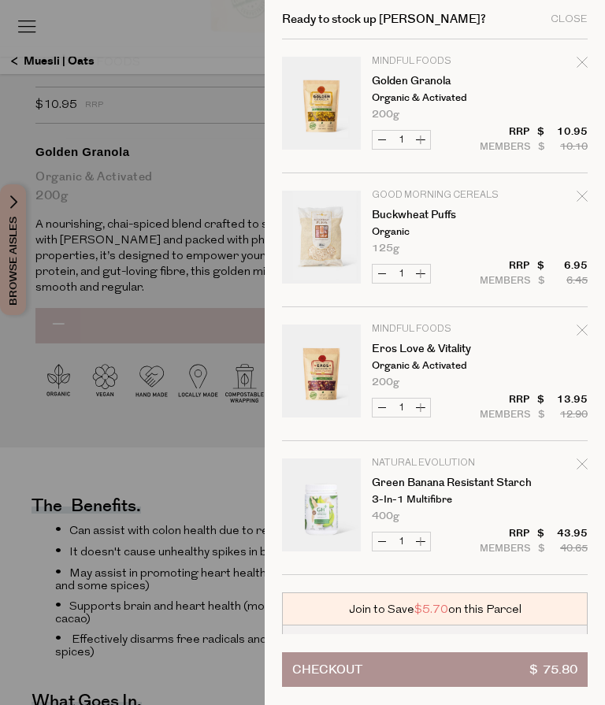
click at [472, 687] on button "Checkout $ 75.80" at bounding box center [435, 669] width 306 height 35
